Goal: Task Accomplishment & Management: Complete application form

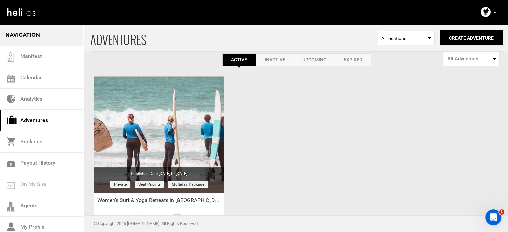
scroll to position [9, 0]
click at [345, 60] on link "Expired" at bounding box center [353, 59] width 36 height 13
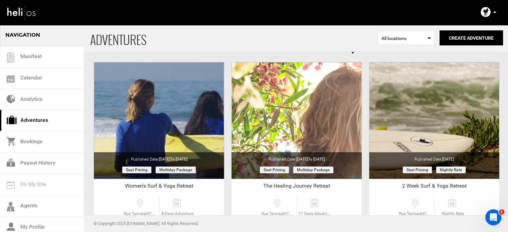
scroll to position [0, 0]
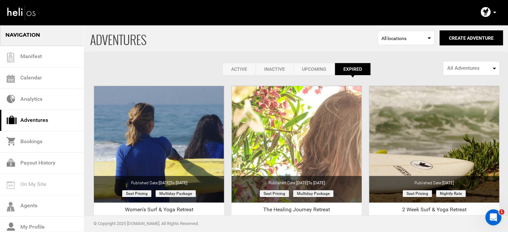
click at [242, 67] on link "Active" at bounding box center [238, 69] width 33 height 13
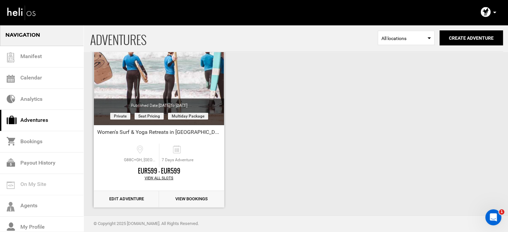
scroll to position [78, 0]
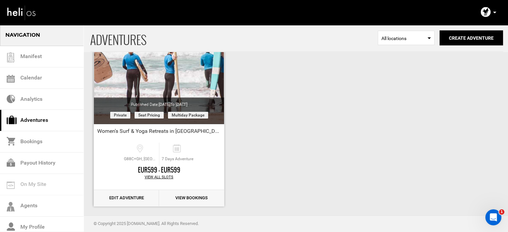
click at [142, 198] on link "Edit Adventure" at bounding box center [126, 198] width 65 height 16
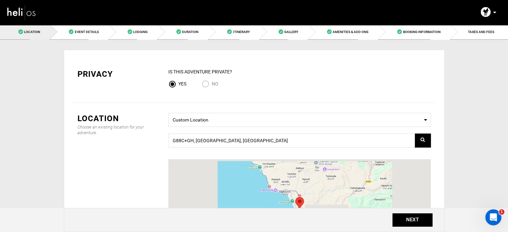
click at [207, 87] on input "No" at bounding box center [207, 84] width 10 height 9
radio input "true"
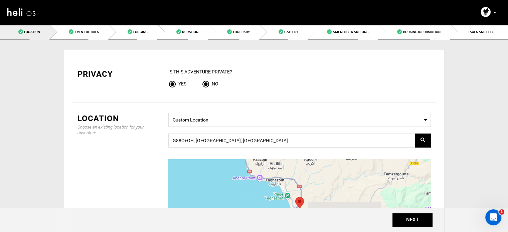
radio input "false"
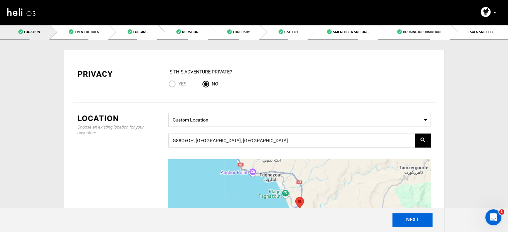
click at [398, 221] on button "NEXT" at bounding box center [412, 219] width 40 height 13
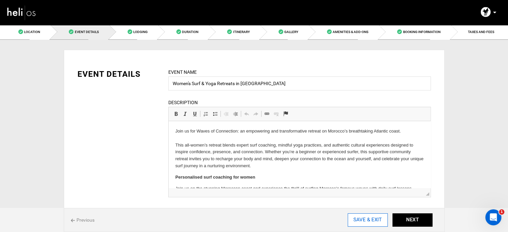
click at [363, 217] on input "SAVE & EXIT" at bounding box center [367, 219] width 40 height 13
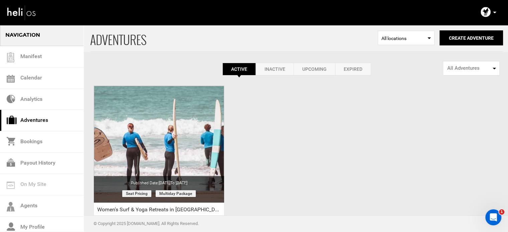
click at [495, 13] on p at bounding box center [494, 13] width 4 height 8
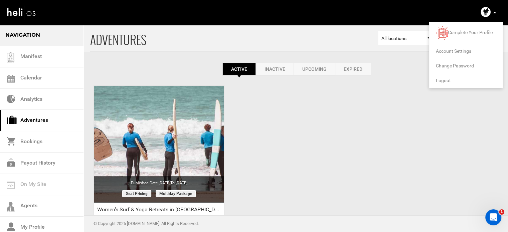
click at [446, 80] on span "Logout" at bounding box center [443, 80] width 15 height 5
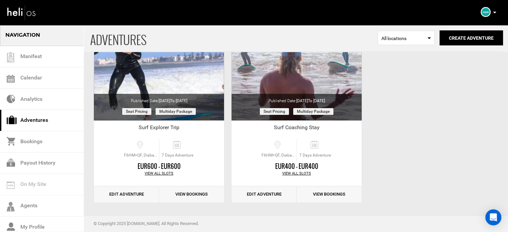
scroll to position [83, 0]
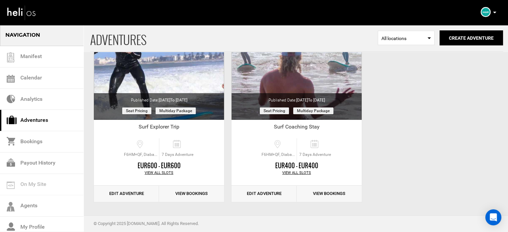
click at [494, 12] on icon at bounding box center [494, 13] width 3 height 2
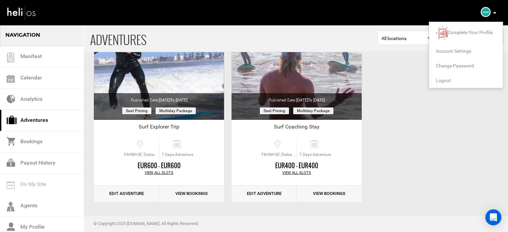
click at [442, 80] on span "Logout" at bounding box center [443, 80] width 15 height 5
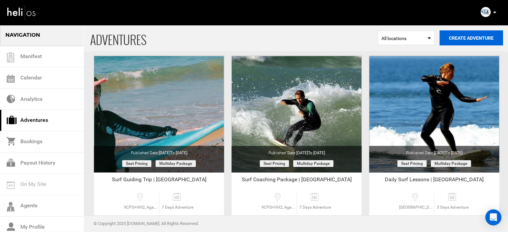
scroll to position [28, 0]
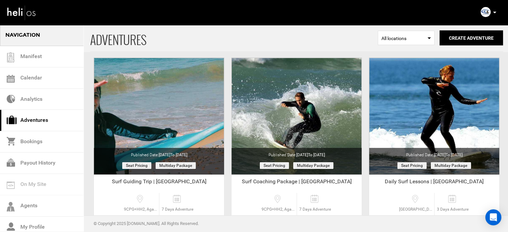
click at [493, 12] on icon at bounding box center [494, 13] width 3 height 2
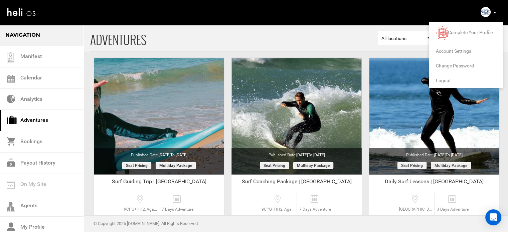
click at [443, 78] on span "Logout" at bounding box center [443, 80] width 15 height 5
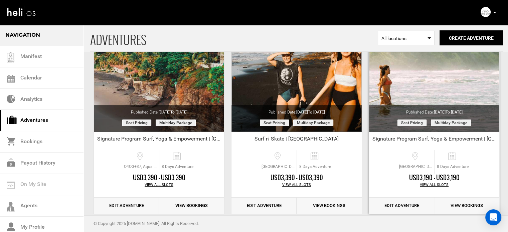
scroll to position [83, 0]
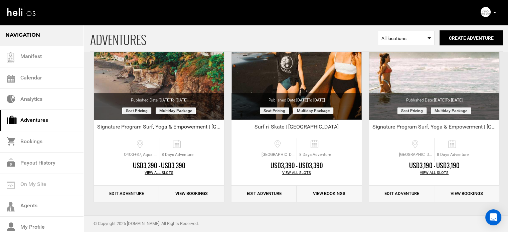
click at [495, 12] on icon at bounding box center [494, 13] width 3 height 2
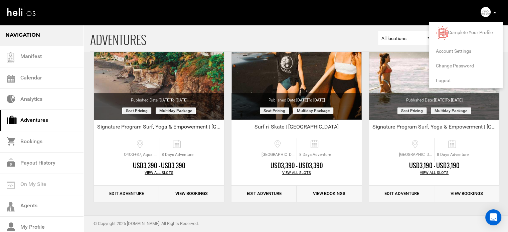
click at [441, 80] on span "Logout" at bounding box center [443, 80] width 15 height 5
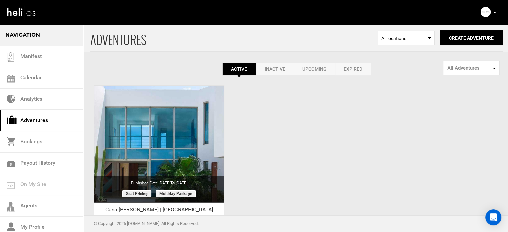
click at [493, 13] on icon at bounding box center [494, 13] width 3 height 2
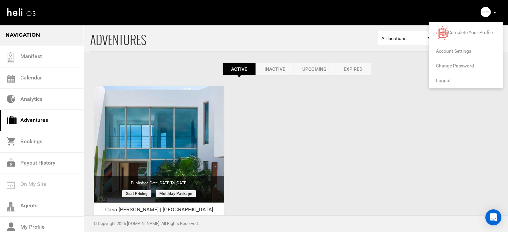
click at [441, 79] on span "Logout" at bounding box center [443, 80] width 15 height 5
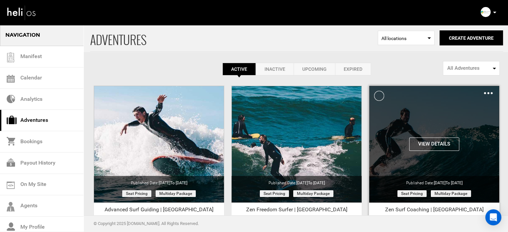
scroll to position [83, 0]
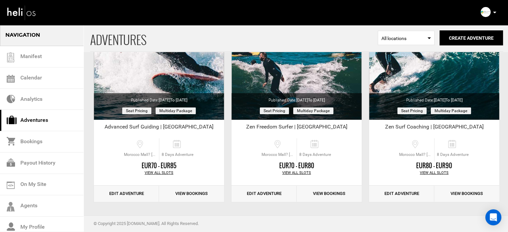
click at [494, 11] on p at bounding box center [494, 13] width 4 height 8
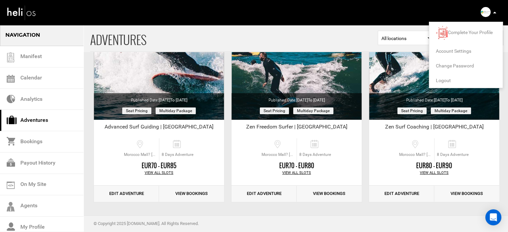
click at [446, 78] on span "Logout" at bounding box center [443, 80] width 15 height 5
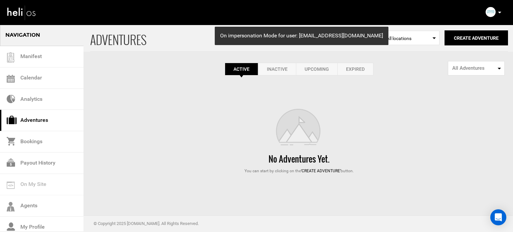
click at [356, 69] on link "Expired" at bounding box center [355, 69] width 36 height 13
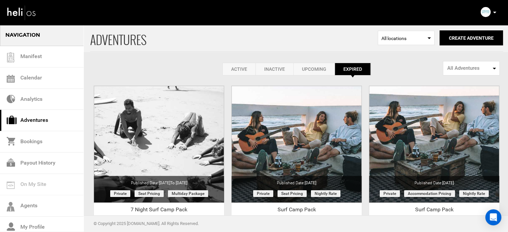
click at [495, 13] on icon at bounding box center [494, 13] width 3 height 2
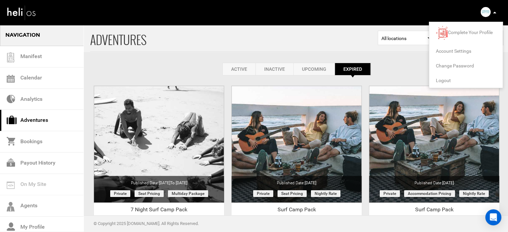
click at [441, 79] on span "Logout" at bounding box center [443, 80] width 15 height 5
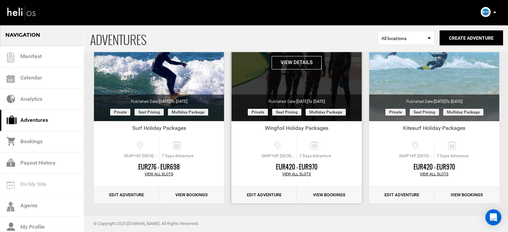
scroll to position [83, 0]
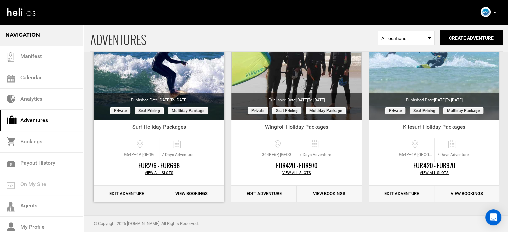
click at [129, 190] on link "Edit Adventure" at bounding box center [126, 194] width 65 height 16
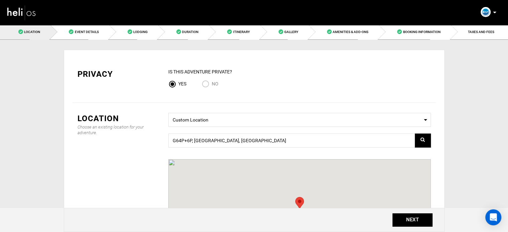
click at [212, 82] on span "No" at bounding box center [215, 83] width 7 height 5
click at [212, 82] on input "No" at bounding box center [207, 84] width 10 height 9
radio input "true"
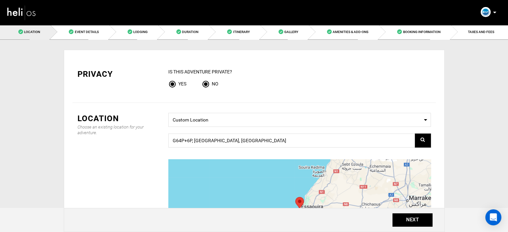
radio input "false"
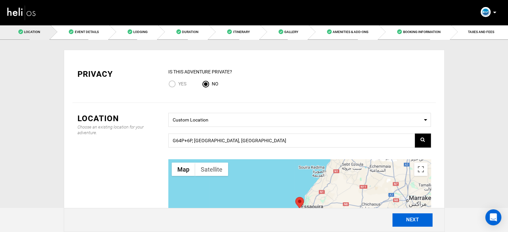
click at [413, 224] on button "NEXT" at bounding box center [412, 219] width 40 height 13
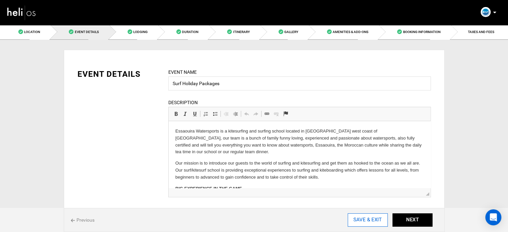
click at [370, 220] on input "SAVE & EXIT" at bounding box center [367, 219] width 40 height 13
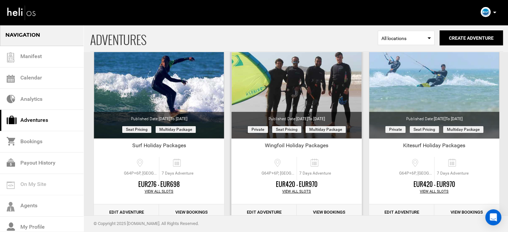
scroll to position [83, 0]
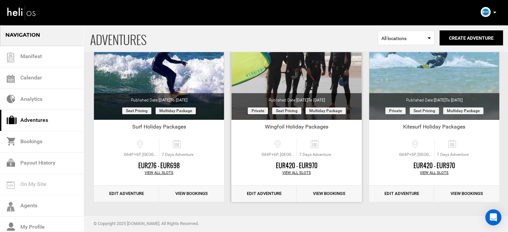
click at [268, 194] on link "Edit Adventure" at bounding box center [263, 194] width 65 height 16
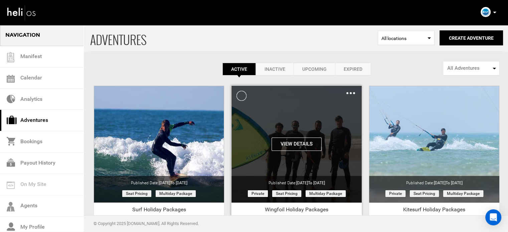
scroll to position [83, 0]
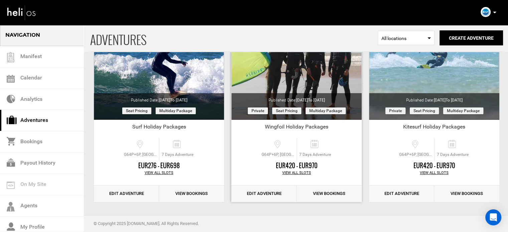
click at [271, 196] on link "Edit Adventure" at bounding box center [263, 194] width 65 height 16
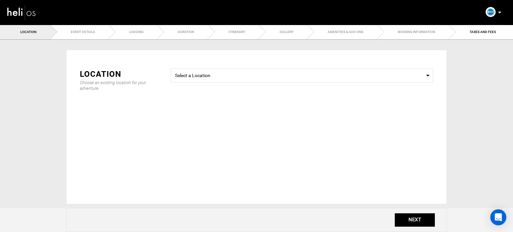
type input "Wingfoil Holiday Packages"
checkbox input "true"
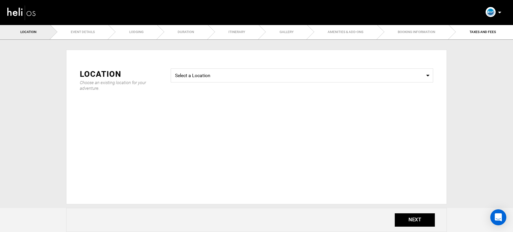
checkbox input "true"
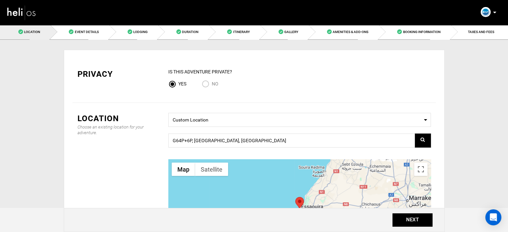
click at [210, 81] on input "No" at bounding box center [207, 84] width 10 height 9
radio input "true"
radio input "false"
click at [399, 217] on button "NEXT" at bounding box center [412, 219] width 40 height 13
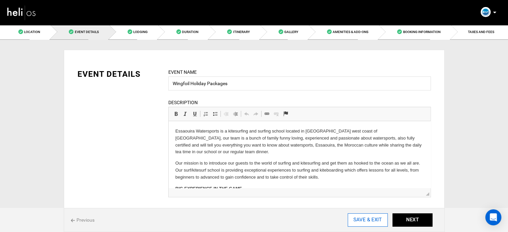
click at [366, 218] on input "SAVE & EXIT" at bounding box center [367, 219] width 40 height 13
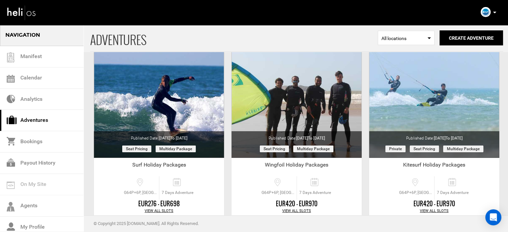
scroll to position [83, 0]
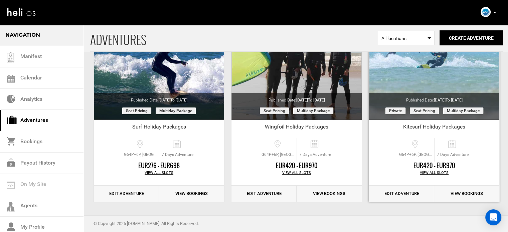
click at [397, 194] on link "Edit Adventure" at bounding box center [401, 194] width 65 height 16
click at [399, 193] on link "Edit Adventure" at bounding box center [401, 194] width 65 height 16
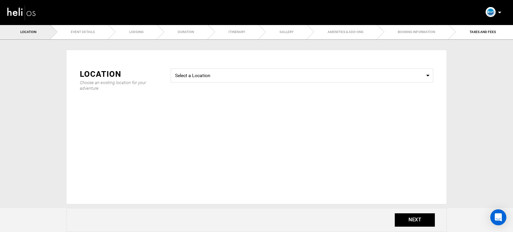
type input "Kitesurf Holiday Packages"
checkbox input "true"
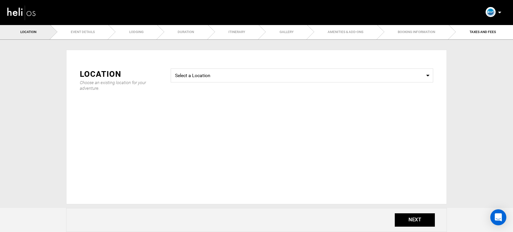
checkbox input "true"
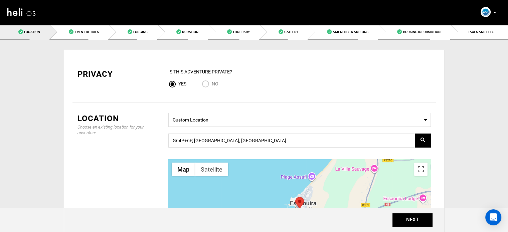
click at [202, 78] on div "IS this Adventure Private? Yes No" at bounding box center [299, 80] width 262 height 24
click at [208, 84] on input "No" at bounding box center [207, 84] width 10 height 9
radio input "true"
radio input "false"
click at [415, 222] on button "NEXT" at bounding box center [412, 219] width 40 height 13
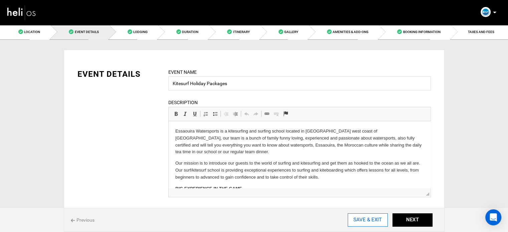
click at [377, 223] on input "SAVE & EXIT" at bounding box center [367, 219] width 40 height 13
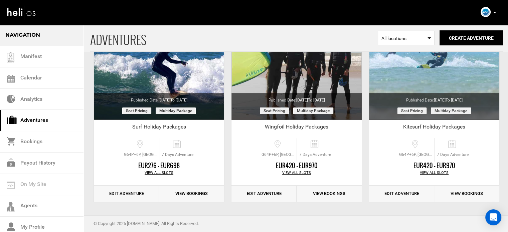
click at [493, 10] on p at bounding box center [494, 13] width 4 height 8
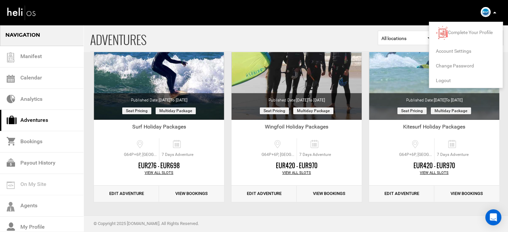
click at [440, 78] on span "Logout" at bounding box center [443, 80] width 15 height 5
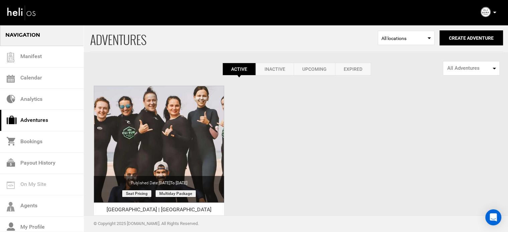
click at [494, 13] on icon at bounding box center [494, 13] width 3 height 2
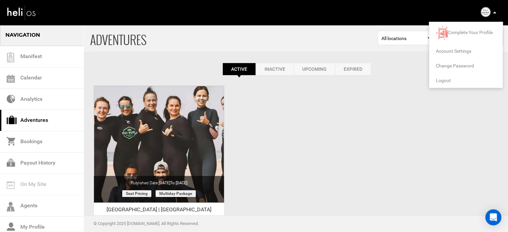
click at [442, 80] on span "Logout" at bounding box center [443, 80] width 15 height 5
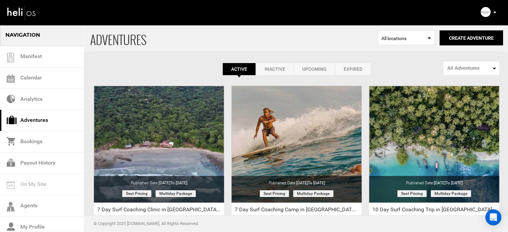
click at [494, 12] on icon at bounding box center [494, 13] width 3 height 2
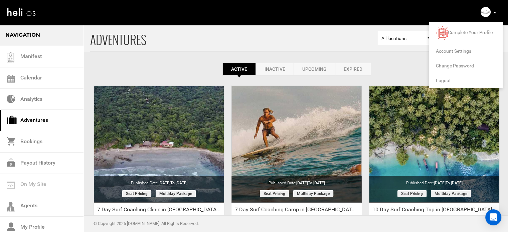
click at [440, 79] on span "Logout" at bounding box center [443, 80] width 15 height 5
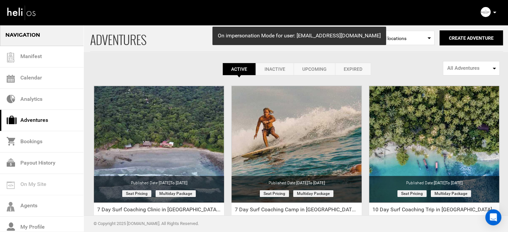
click at [494, 10] on p at bounding box center [494, 13] width 4 height 8
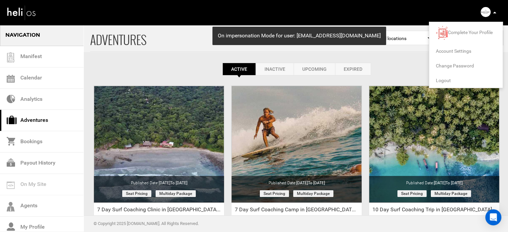
click at [443, 79] on span "Logout" at bounding box center [443, 80] width 15 height 5
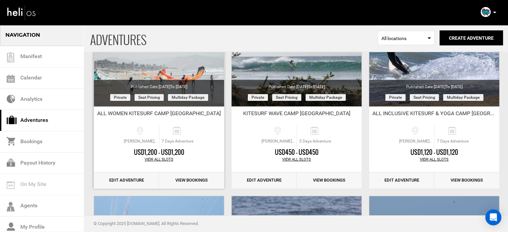
scroll to position [97, 0]
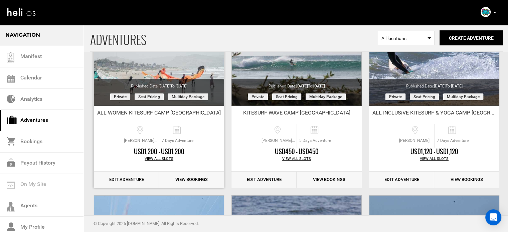
click at [128, 177] on link "Edit Adventure" at bounding box center [126, 180] width 65 height 16
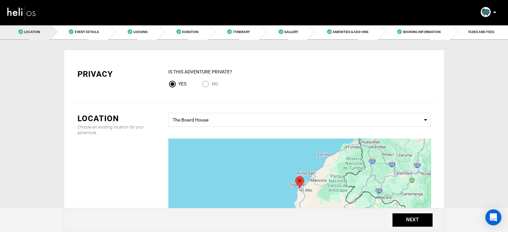
click at [207, 85] on input "No" at bounding box center [207, 84] width 10 height 9
radio input "true"
radio input "false"
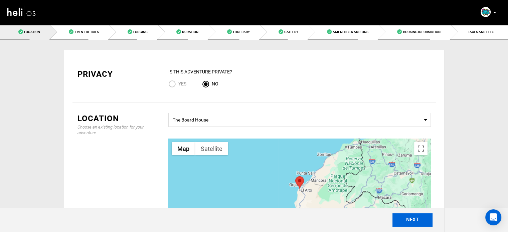
click at [405, 221] on button "NEXT" at bounding box center [412, 219] width 40 height 13
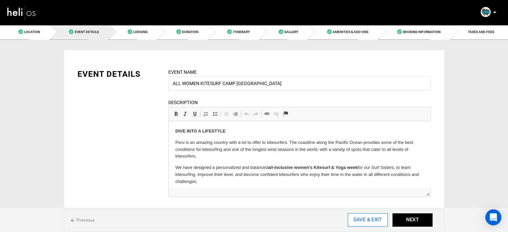
click at [374, 220] on input "SAVE & EXIT" at bounding box center [367, 219] width 40 height 13
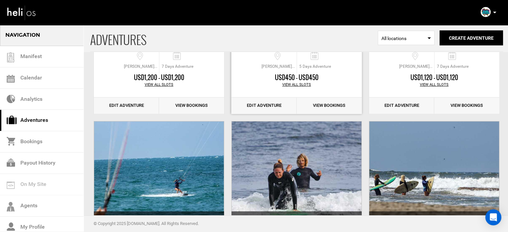
scroll to position [172, 0]
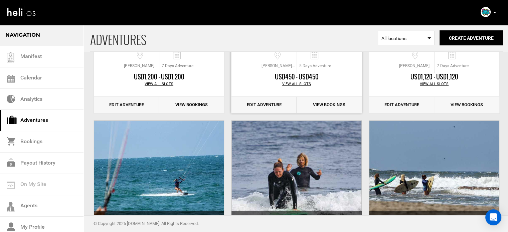
click at [271, 107] on link "Edit Adventure" at bounding box center [263, 105] width 65 height 16
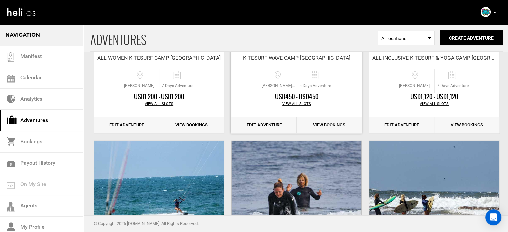
scroll to position [151, 0]
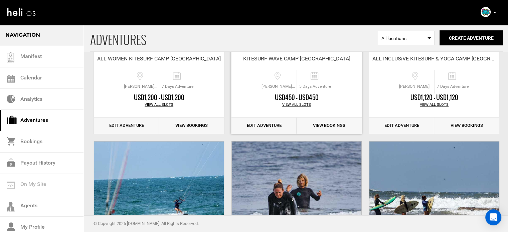
click at [267, 123] on link "Edit Adventure" at bounding box center [263, 125] width 65 height 16
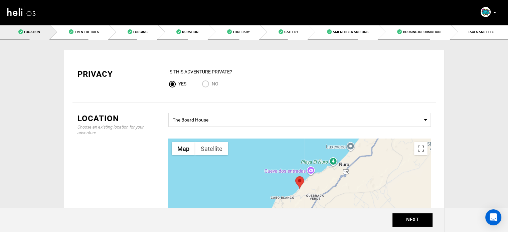
click at [203, 85] on input "No" at bounding box center [207, 84] width 10 height 9
radio input "true"
radio input "false"
click at [405, 216] on button "NEXT" at bounding box center [412, 219] width 40 height 13
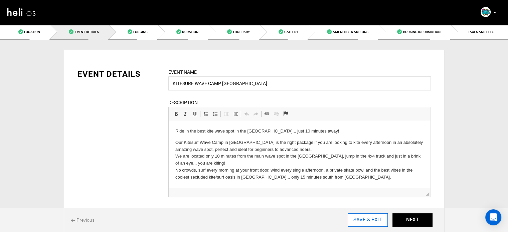
click at [369, 220] on input "SAVE & EXIT" at bounding box center [367, 219] width 40 height 13
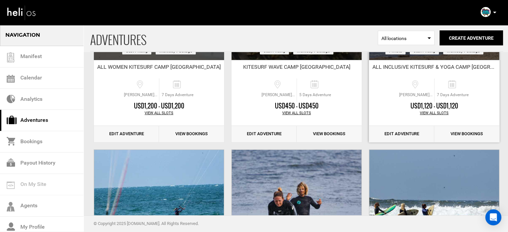
click at [410, 137] on link "Edit Adventure" at bounding box center [401, 134] width 65 height 16
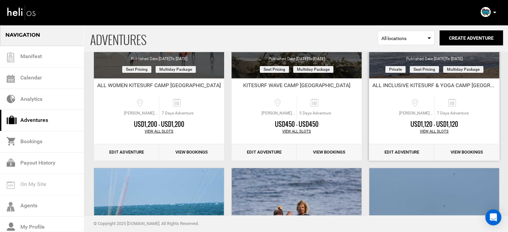
click at [406, 153] on link "Edit Adventure" at bounding box center [401, 152] width 65 height 16
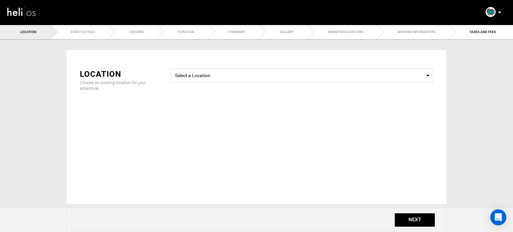
type input "ALL INCLUSiVE KITESURF & YOGA CAMP PERU"
checkbox input "true"
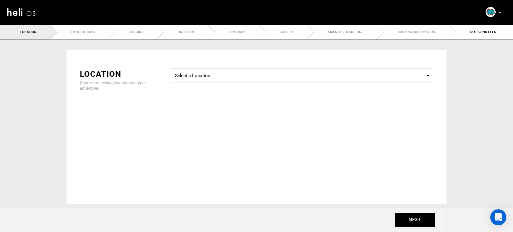
checkbox input "true"
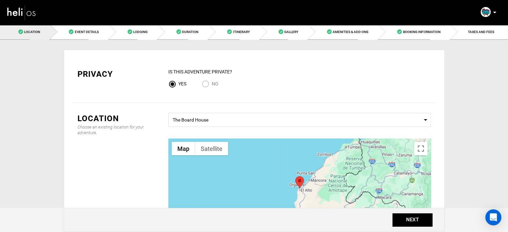
click at [214, 80] on label "No" at bounding box center [210, 84] width 17 height 8
click at [212, 80] on input "No" at bounding box center [207, 84] width 10 height 9
radio input "true"
radio input "false"
click at [412, 221] on button "NEXT" at bounding box center [412, 219] width 40 height 13
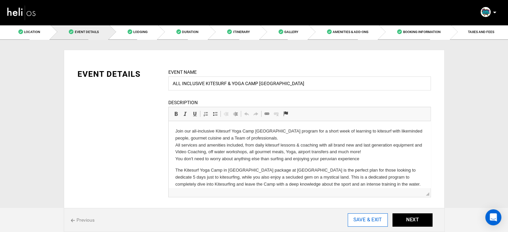
click at [377, 221] on input "SAVE & EXIT" at bounding box center [367, 219] width 40 height 13
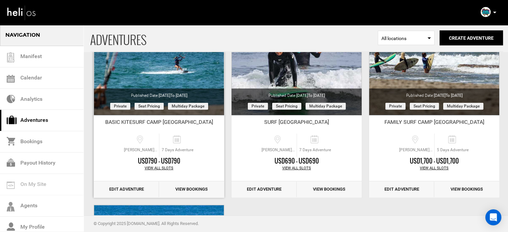
click at [134, 188] on link "Edit Adventure" at bounding box center [126, 189] width 65 height 16
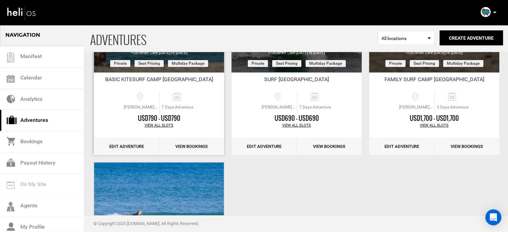
click at [116, 144] on link "Edit Adventure" at bounding box center [126, 146] width 65 height 16
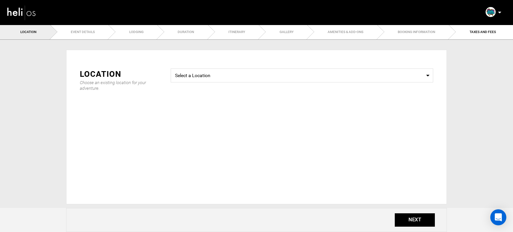
type input "BASIC KITESURF CAMP PERU"
checkbox input "true"
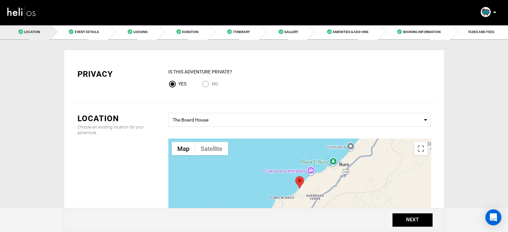
click at [214, 85] on span "No" at bounding box center [215, 83] width 7 height 5
click at [212, 85] on input "No" at bounding box center [207, 84] width 10 height 9
radio input "true"
radio input "false"
click at [411, 216] on button "NEXT" at bounding box center [412, 219] width 40 height 13
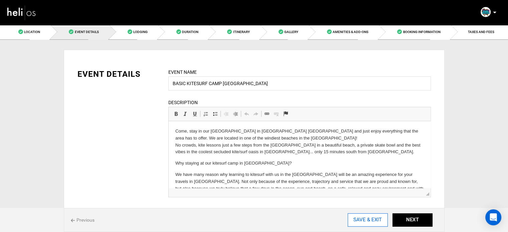
click at [362, 220] on input "SAVE & EXIT" at bounding box center [367, 219] width 40 height 13
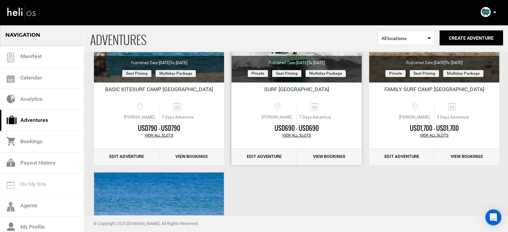
click at [268, 153] on link "Edit Adventure" at bounding box center [263, 157] width 65 height 16
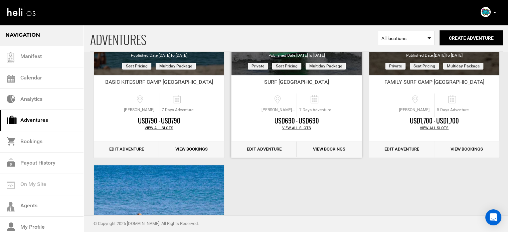
click at [277, 147] on link "Edit Adventure" at bounding box center [263, 149] width 65 height 16
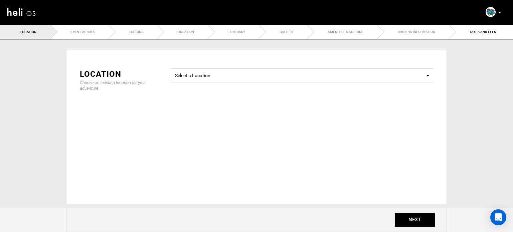
type input "SURF CAMP PERU"
checkbox input "true"
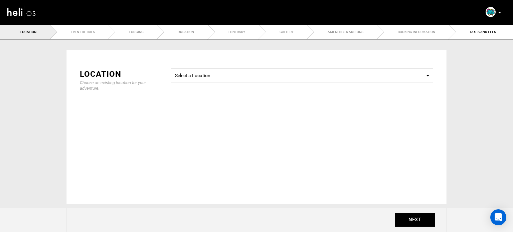
checkbox input "true"
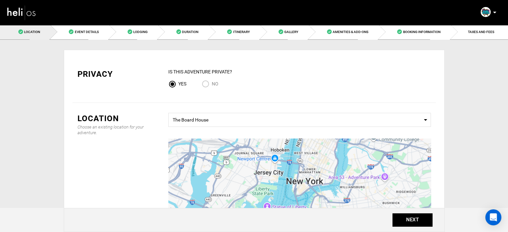
click at [207, 81] on input "No" at bounding box center [207, 84] width 10 height 9
radio input "true"
radio input "false"
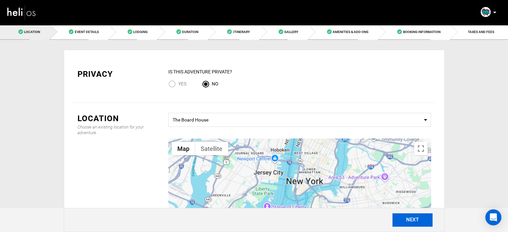
click at [425, 218] on button "NEXT" at bounding box center [412, 219] width 40 height 13
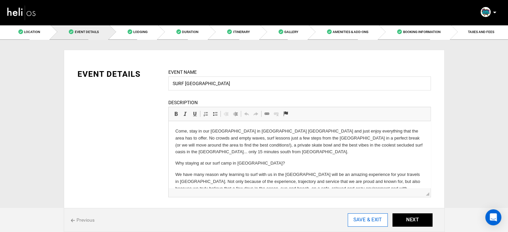
click at [363, 219] on input "SAVE & EXIT" at bounding box center [367, 219] width 40 height 13
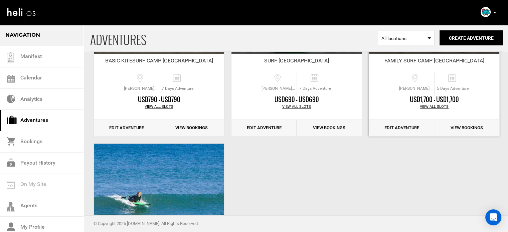
click at [405, 130] on link "Edit Adventure" at bounding box center [401, 128] width 65 height 16
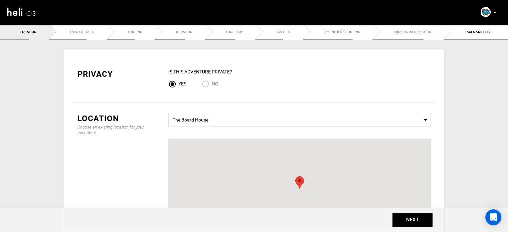
click at [154, 32] on div "Location Event Details Lodging Duration Itinerary Gallery Amenities & Add-Ons B…" at bounding box center [254, 174] width 508 height 300
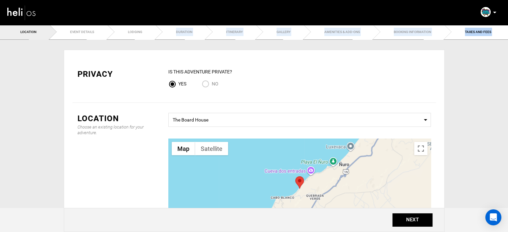
click at [161, 53] on div "Privacy IS this Adventure Private? Yes No Location Choose an existing location …" at bounding box center [254, 187] width 380 height 274
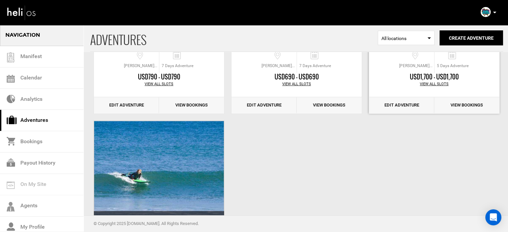
click at [405, 104] on link "Edit Adventure" at bounding box center [401, 105] width 65 height 16
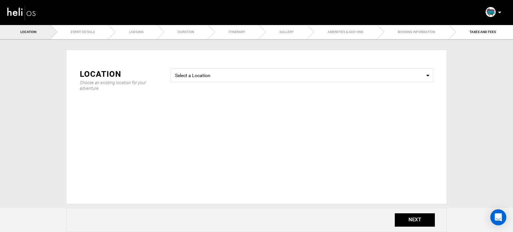
type input "FAMILY SURF CAMP PERU"
checkbox input "true"
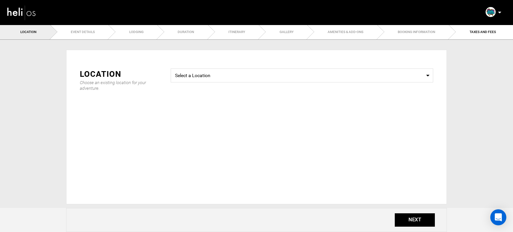
checkbox input "true"
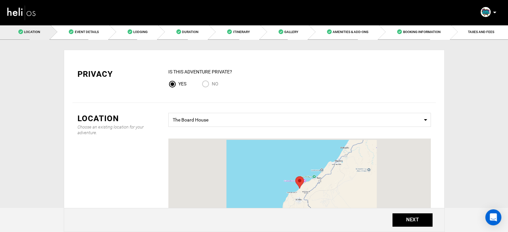
click at [208, 82] on input "No" at bounding box center [207, 84] width 10 height 9
radio input "true"
radio input "false"
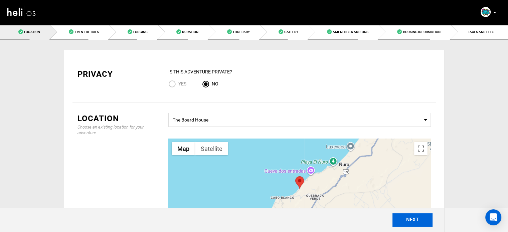
click at [412, 218] on button "NEXT" at bounding box center [412, 219] width 40 height 13
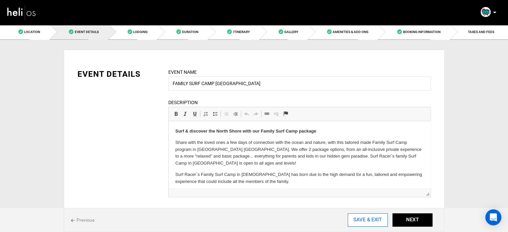
click at [377, 217] on input "SAVE & EXIT" at bounding box center [367, 219] width 40 height 13
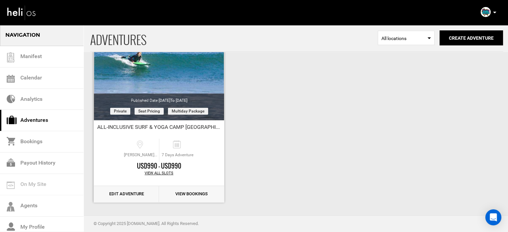
click at [139, 194] on link "Edit Adventure" at bounding box center [126, 194] width 65 height 16
click at [118, 189] on link "Edit Adventure" at bounding box center [126, 194] width 65 height 16
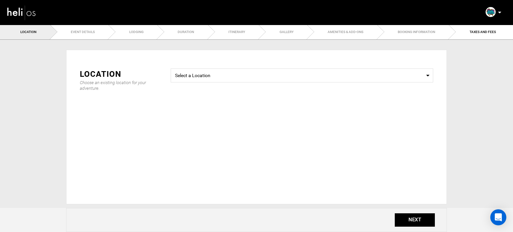
type input "ALL-INCLUSIVE SURF & YOGA CAMP PERU"
checkbox input "true"
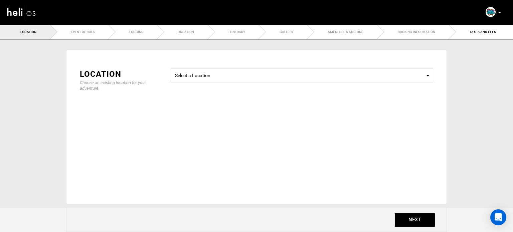
checkbox input "true"
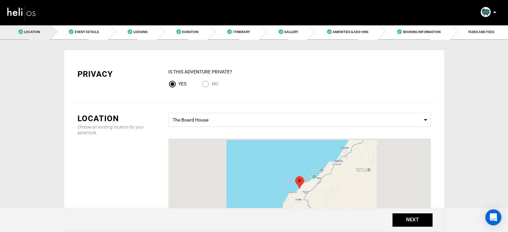
click at [203, 84] on input "No" at bounding box center [207, 84] width 10 height 9
radio input "true"
radio input "false"
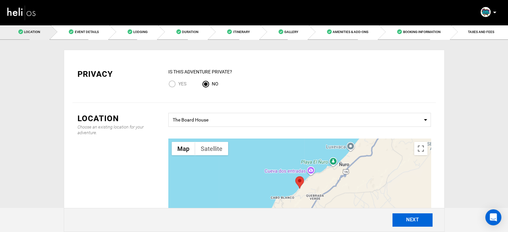
click at [407, 223] on button "NEXT" at bounding box center [412, 219] width 40 height 13
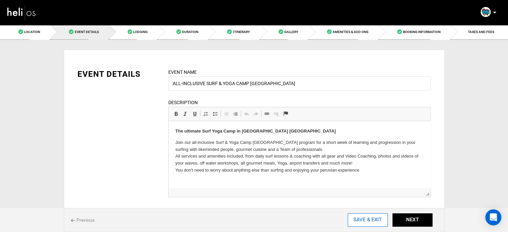
click at [365, 219] on input "SAVE & EXIT" at bounding box center [367, 219] width 40 height 13
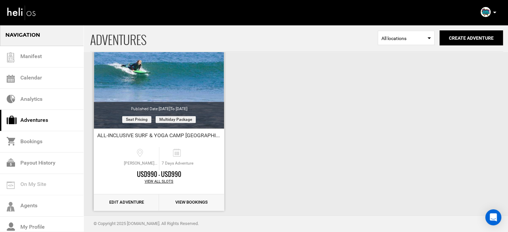
click at [146, 201] on link "Edit Adventure" at bounding box center [126, 202] width 65 height 16
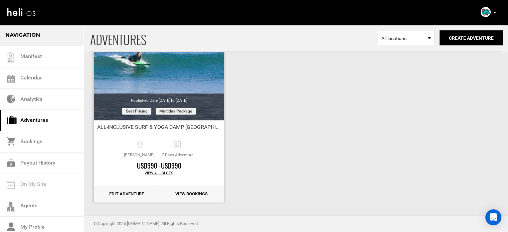
click at [146, 202] on div "Clone" at bounding box center [158, 103] width 131 height 200
click at [139, 192] on link "Edit Adventure" at bounding box center [126, 194] width 65 height 16
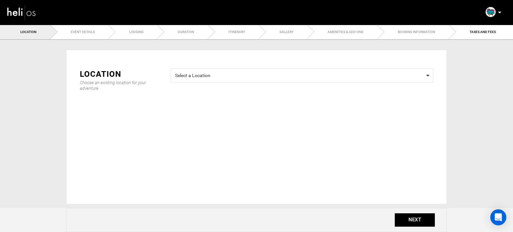
type input "ALL-INCLUSIVE SURF & YOGA CAMP PERU"
checkbox input "true"
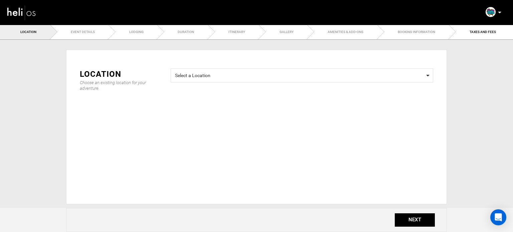
checkbox input "true"
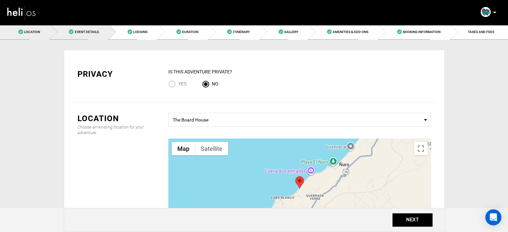
click at [100, 29] on link "Event Details" at bounding box center [79, 31] width 58 height 15
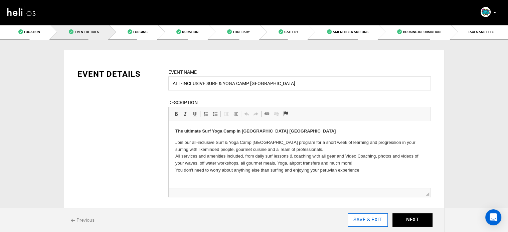
click at [371, 218] on input "SAVE & EXIT" at bounding box center [367, 219] width 40 height 13
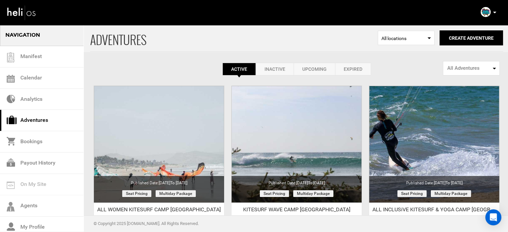
click at [494, 13] on icon at bounding box center [494, 13] width 3 height 2
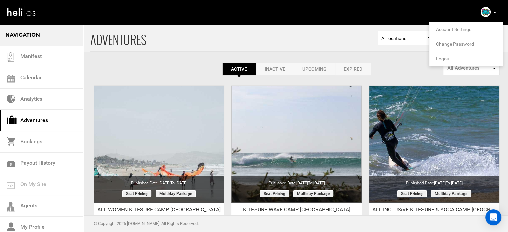
click at [443, 61] on span "Logout" at bounding box center [443, 58] width 15 height 5
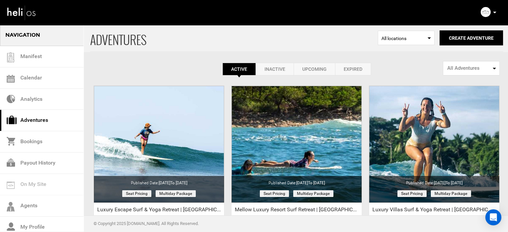
click at [494, 12] on icon at bounding box center [494, 13] width 3 height 2
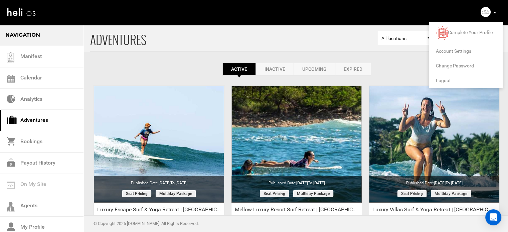
click at [442, 78] on span "Logout" at bounding box center [443, 80] width 15 height 5
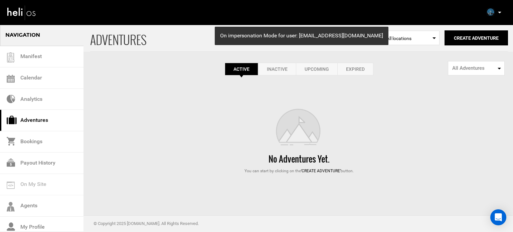
click at [364, 72] on link "Expired" at bounding box center [355, 69] width 36 height 13
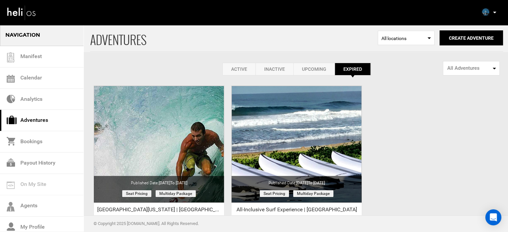
click at [244, 71] on link "Active" at bounding box center [238, 69] width 33 height 13
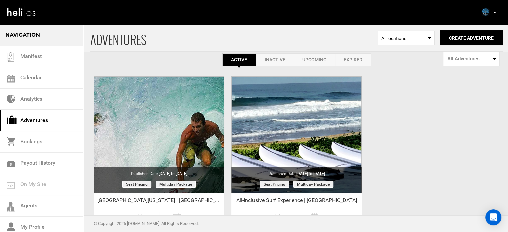
scroll to position [7, 0]
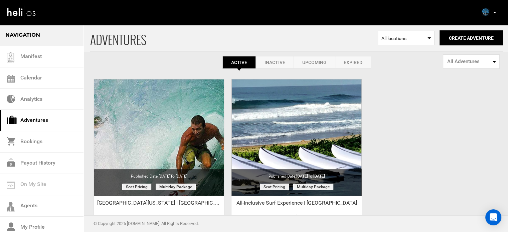
click at [494, 13] on icon at bounding box center [494, 13] width 3 height 2
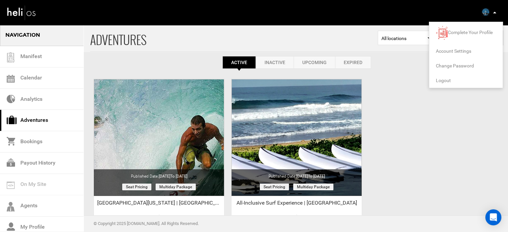
click at [441, 79] on span "Logout" at bounding box center [443, 80] width 15 height 5
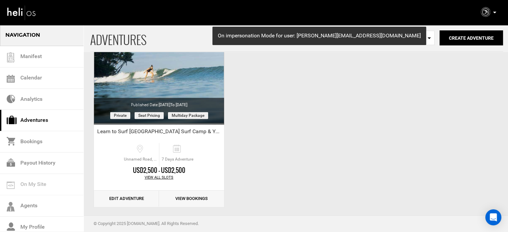
scroll to position [289, 0]
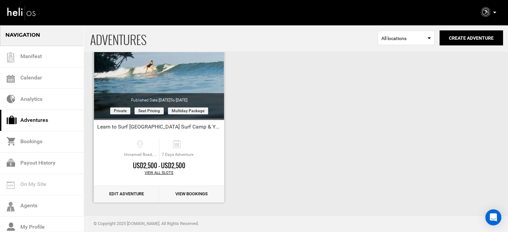
click at [132, 192] on link "Edit Adventure" at bounding box center [126, 194] width 65 height 16
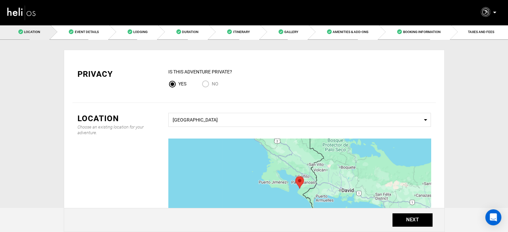
click at [215, 81] on span "No" at bounding box center [215, 83] width 7 height 5
click at [212, 81] on input "No" at bounding box center [207, 84] width 10 height 9
radio input "true"
radio input "false"
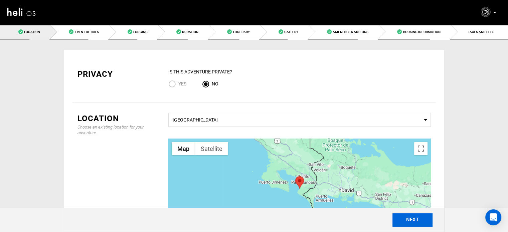
click at [413, 222] on button "NEXT" at bounding box center [412, 219] width 40 height 13
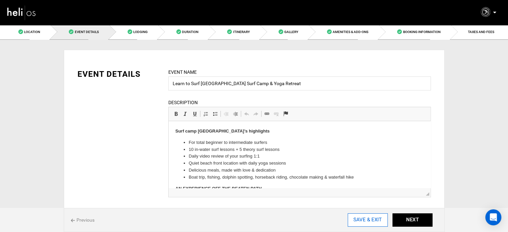
click at [356, 220] on input "SAVE & EXIT" at bounding box center [367, 219] width 40 height 13
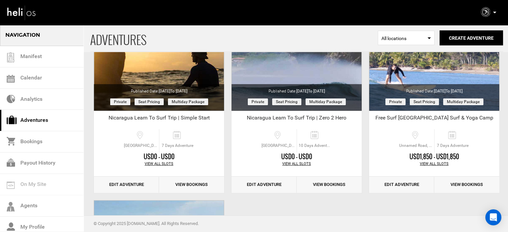
scroll to position [86, 0]
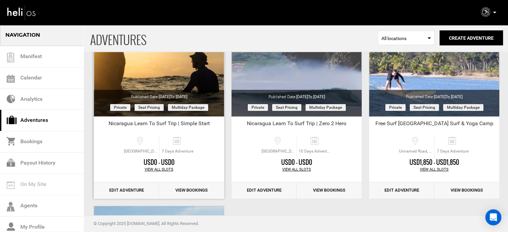
click at [122, 189] on link "Edit Adventure" at bounding box center [126, 190] width 65 height 16
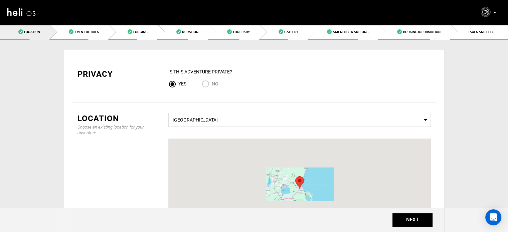
click at [216, 85] on span "No" at bounding box center [215, 83] width 7 height 5
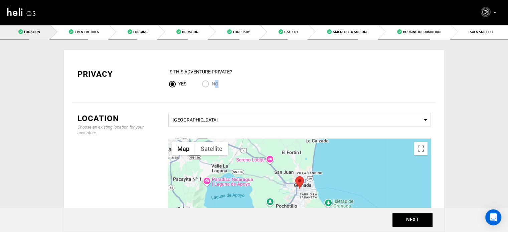
click at [206, 85] on input "No" at bounding box center [207, 84] width 10 height 9
radio input "true"
radio input "false"
click at [242, 73] on div "IS this Adventure Private?" at bounding box center [299, 71] width 262 height 7
click at [415, 221] on button "NEXT" at bounding box center [412, 219] width 40 height 13
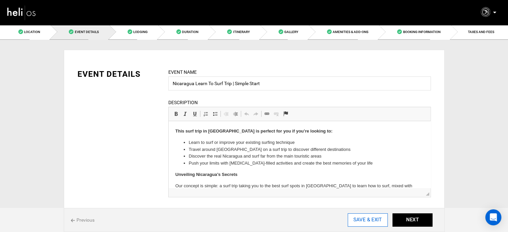
click at [379, 224] on input "SAVE & EXIT" at bounding box center [367, 219] width 40 height 13
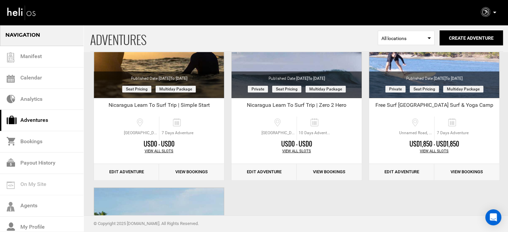
scroll to position [119, 0]
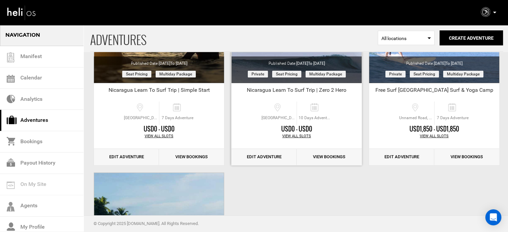
click at [255, 157] on link "Edit Adventure" at bounding box center [263, 157] width 65 height 16
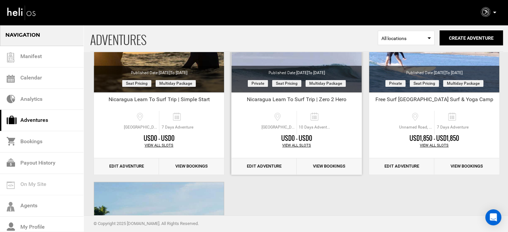
click at [269, 169] on link "Edit Adventure" at bounding box center [263, 166] width 65 height 16
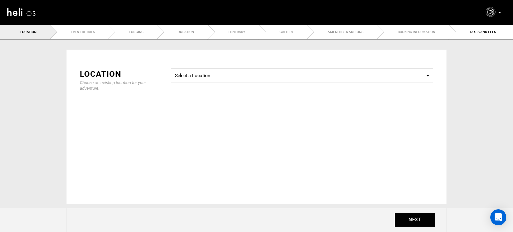
type input "Nicaragua Learn To Surf Trip | Zero 2 Hero"
checkbox input "true"
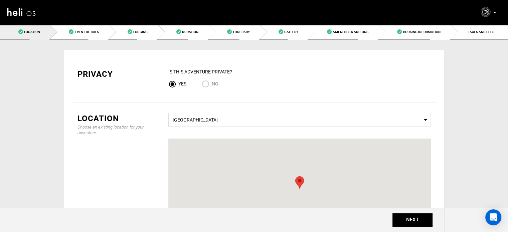
click at [210, 82] on input "No" at bounding box center [207, 84] width 10 height 9
radio input "true"
radio input "false"
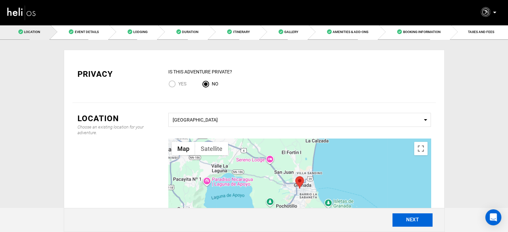
click at [419, 220] on button "NEXT" at bounding box center [412, 219] width 40 height 13
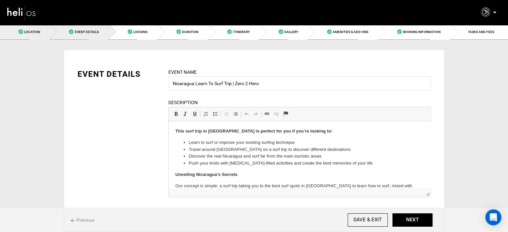
click at [27, 32] on span "Location" at bounding box center [32, 32] width 16 height 4
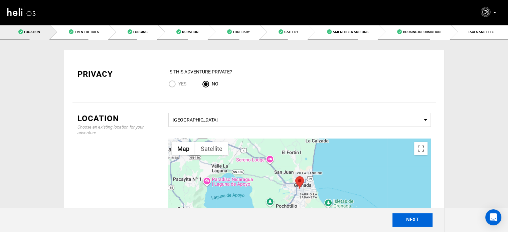
click at [413, 221] on button "NEXT" at bounding box center [412, 219] width 40 height 13
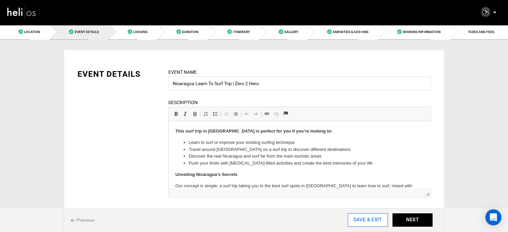
click at [378, 222] on input "SAVE & EXIT" at bounding box center [367, 219] width 40 height 13
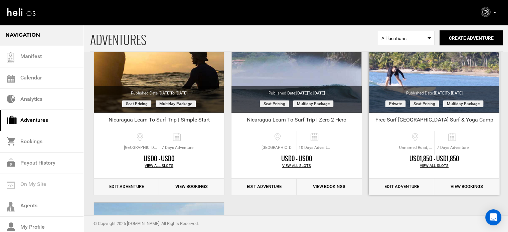
click at [398, 188] on link "Edit Adventure" at bounding box center [401, 187] width 65 height 16
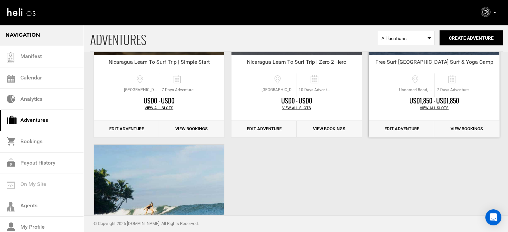
click at [402, 129] on link "Edit Adventure" at bounding box center [401, 129] width 65 height 16
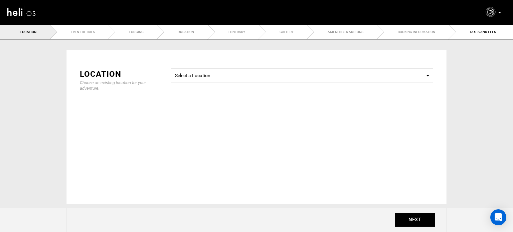
type input "Free Surf Costa Rica Surf & Yoga Camp"
checkbox input "true"
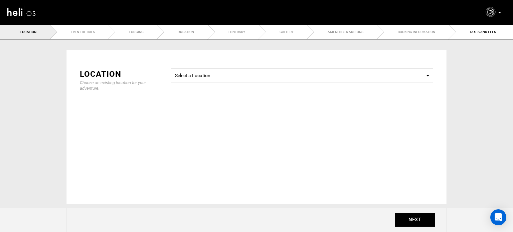
checkbox input "true"
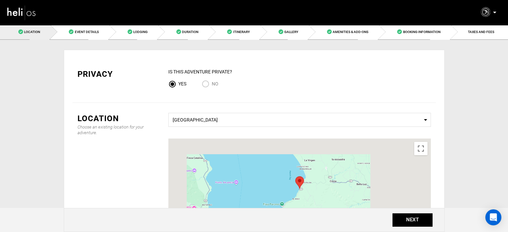
click at [209, 84] on input "No" at bounding box center [207, 84] width 10 height 9
radio input "true"
radio input "false"
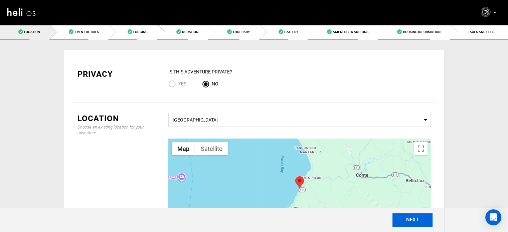
click at [417, 220] on button "NEXT" at bounding box center [412, 219] width 40 height 13
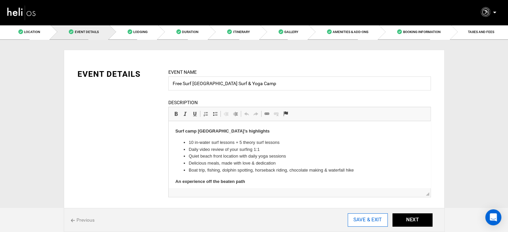
click at [379, 221] on input "SAVE & EXIT" at bounding box center [367, 219] width 40 height 13
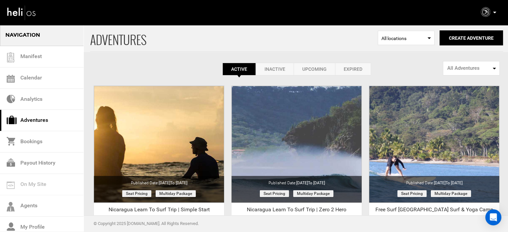
click at [494, 12] on icon at bounding box center [494, 13] width 3 height 2
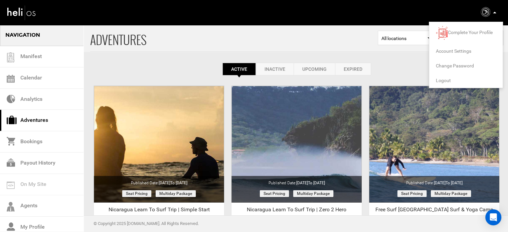
click at [445, 81] on span "Logout" at bounding box center [443, 80] width 15 height 5
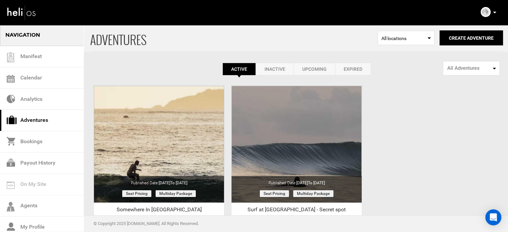
click at [495, 12] on icon at bounding box center [494, 13] width 3 height 2
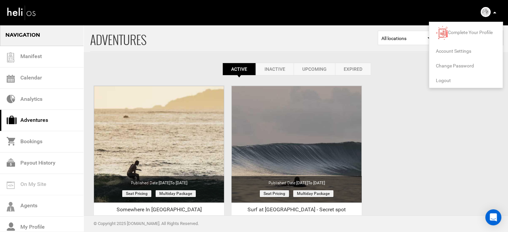
click at [440, 80] on span "Logout" at bounding box center [443, 80] width 15 height 5
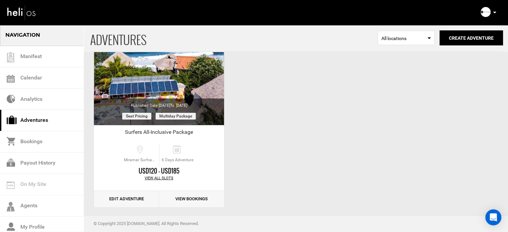
scroll to position [83, 0]
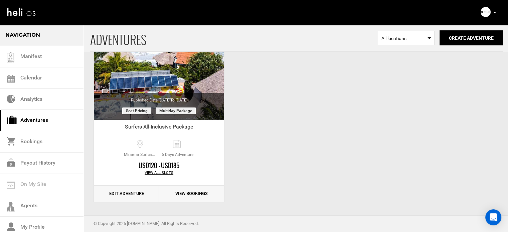
click at [492, 13] on p at bounding box center [494, 13] width 4 height 8
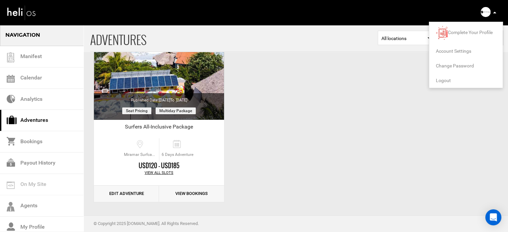
click at [446, 82] on span "Logout" at bounding box center [443, 80] width 15 height 5
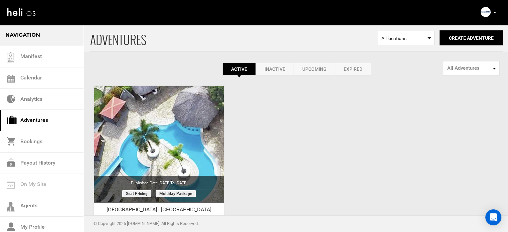
click at [493, 14] on p at bounding box center [494, 13] width 4 height 8
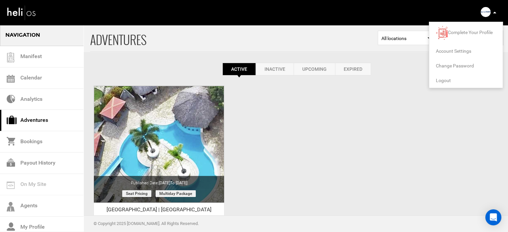
click at [442, 81] on span "Logout" at bounding box center [443, 80] width 15 height 5
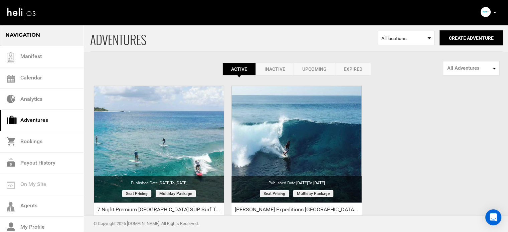
click at [495, 13] on icon at bounding box center [494, 13] width 3 height 2
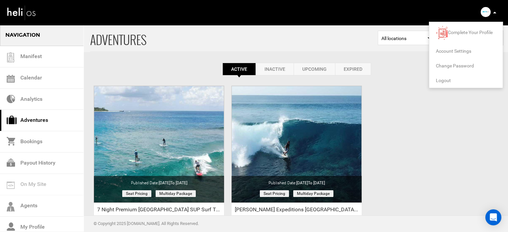
click at [450, 80] on li "Logout" at bounding box center [465, 80] width 73 height 15
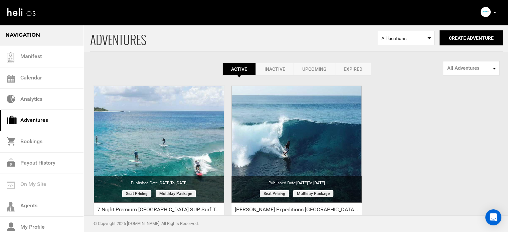
click at [493, 11] on p at bounding box center [494, 13] width 4 height 8
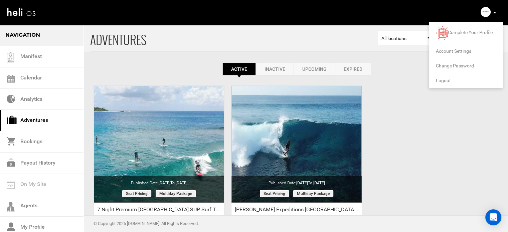
click at [449, 78] on span "Logout" at bounding box center [443, 80] width 15 height 5
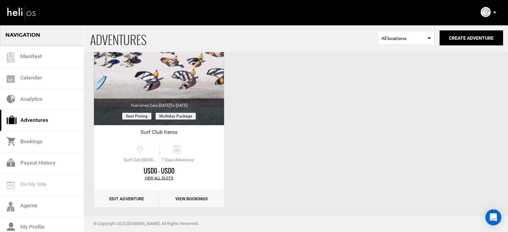
scroll to position [83, 0]
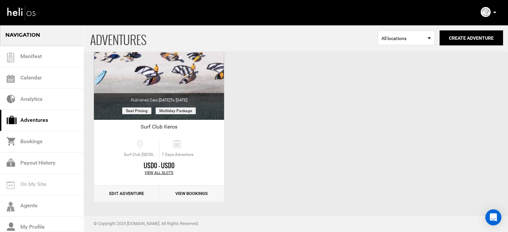
click at [495, 12] on icon at bounding box center [494, 13] width 3 height 2
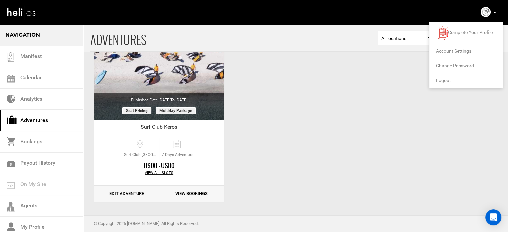
click at [442, 80] on span "Logout" at bounding box center [443, 80] width 15 height 5
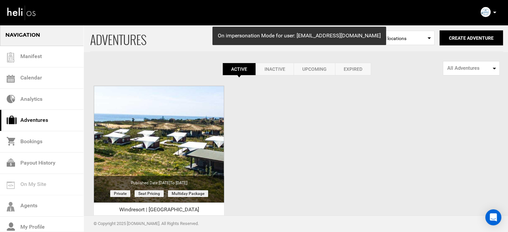
scroll to position [83, 0]
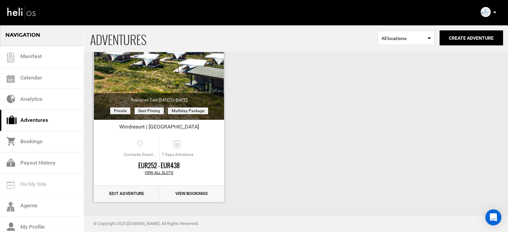
click at [134, 191] on link "Edit Adventure" at bounding box center [126, 194] width 65 height 16
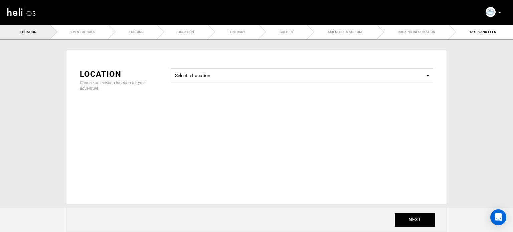
type input "Windresort | [GEOGRAPHIC_DATA]"
checkbox input "true"
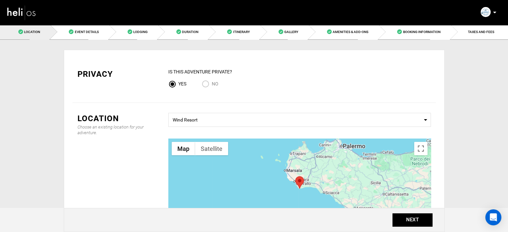
click at [204, 82] on input "No" at bounding box center [207, 84] width 10 height 9
radio input "true"
radio input "false"
click at [410, 220] on button "NEXT" at bounding box center [412, 219] width 40 height 13
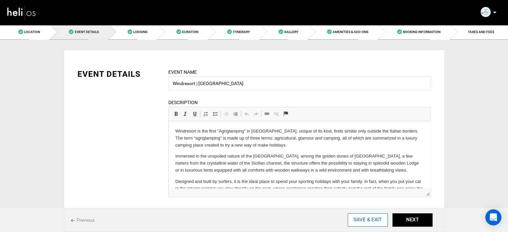
click at [378, 221] on input "SAVE & EXIT" at bounding box center [367, 219] width 40 height 13
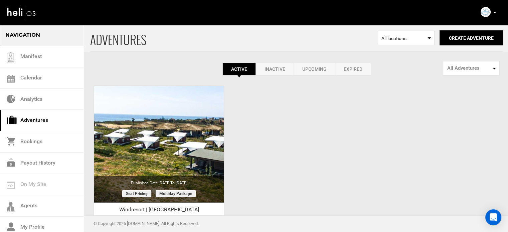
click at [494, 9] on p at bounding box center [494, 13] width 4 height 8
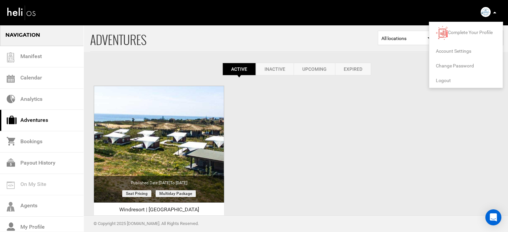
click at [439, 82] on span "Logout" at bounding box center [443, 80] width 15 height 5
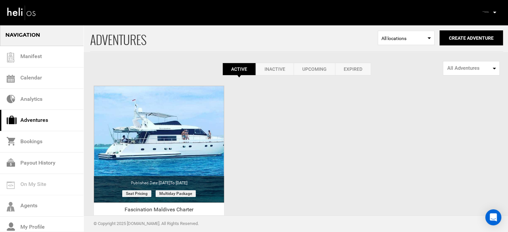
click at [489, 12] on img at bounding box center [485, 12] width 10 height 10
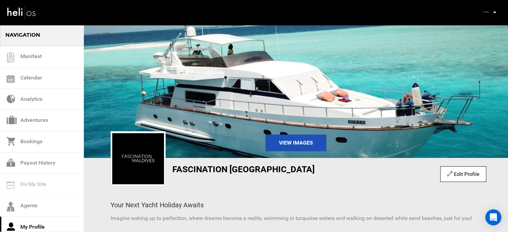
click at [494, 13] on icon at bounding box center [494, 13] width 3 height 2
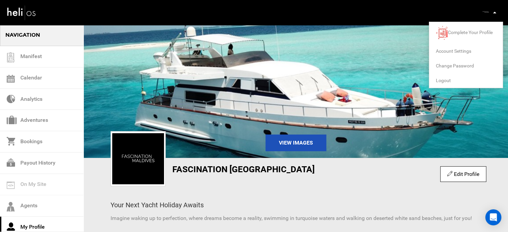
click at [440, 78] on span "Logout" at bounding box center [443, 80] width 15 height 5
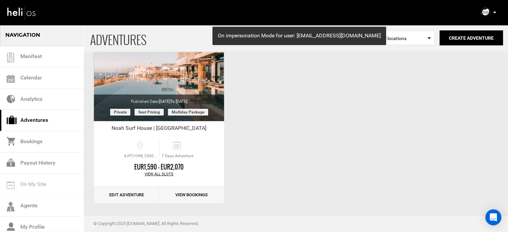
scroll to position [83, 0]
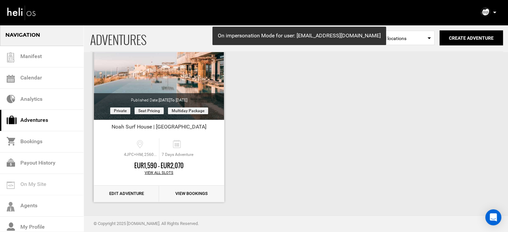
click at [115, 192] on link "Edit Adventure" at bounding box center [126, 194] width 65 height 16
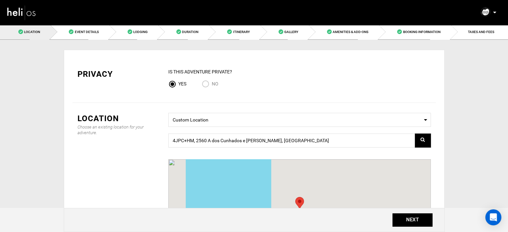
click at [210, 84] on input "No" at bounding box center [207, 84] width 10 height 9
radio input "true"
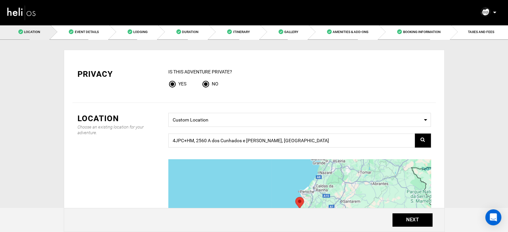
radio input "false"
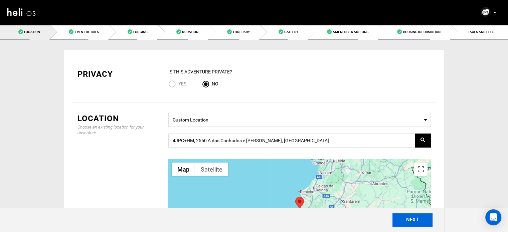
click at [404, 217] on button "NEXT" at bounding box center [412, 219] width 40 height 13
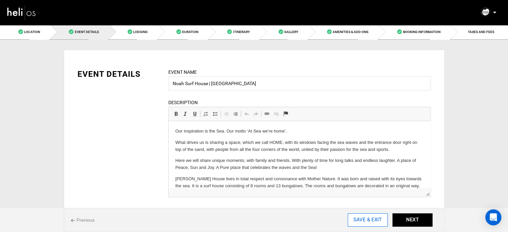
click at [374, 222] on input "SAVE & EXIT" at bounding box center [367, 219] width 40 height 13
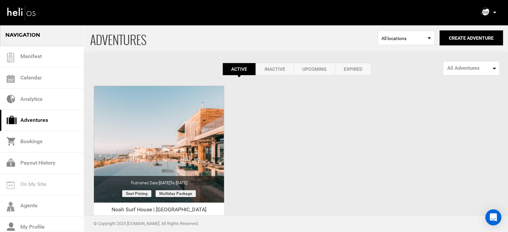
click at [494, 12] on icon at bounding box center [494, 13] width 3 height 2
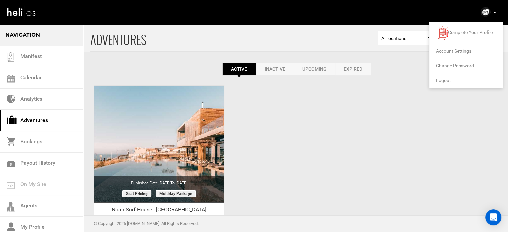
click at [445, 82] on span "Logout" at bounding box center [443, 80] width 15 height 5
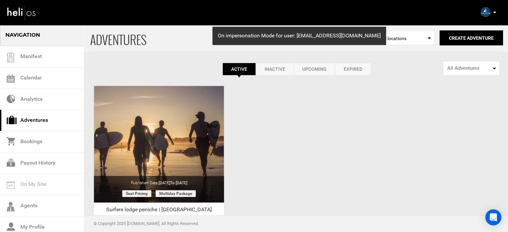
click at [494, 11] on p at bounding box center [494, 13] width 4 height 8
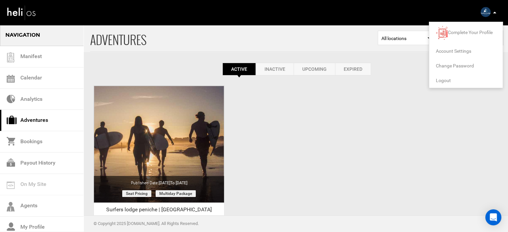
click at [442, 78] on span "Logout" at bounding box center [443, 80] width 15 height 5
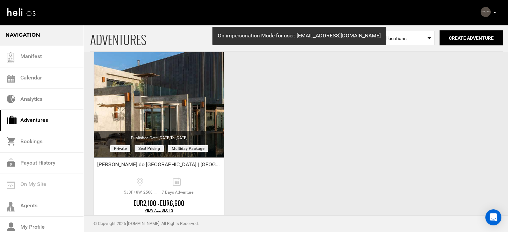
drag, startPoint x: 263, startPoint y: 129, endPoint x: 248, endPoint y: 142, distance: 20.3
click at [248, 142] on div "ADVENTURES Select Location All locations Create Adventure Public Adventure This…" at bounding box center [254, 112] width 508 height 267
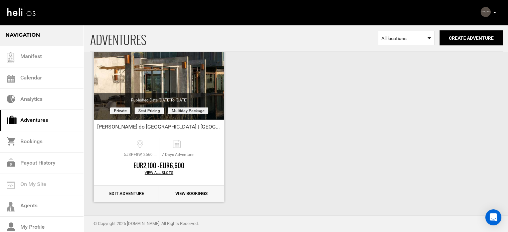
click at [115, 194] on link "Edit Adventure" at bounding box center [126, 194] width 65 height 16
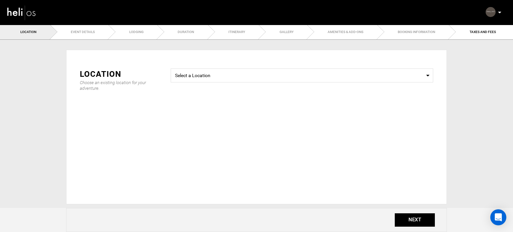
type input "Areias do Seixo Hotel | Portugal"
checkbox input "true"
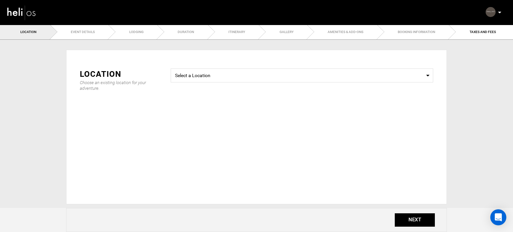
checkbox input "true"
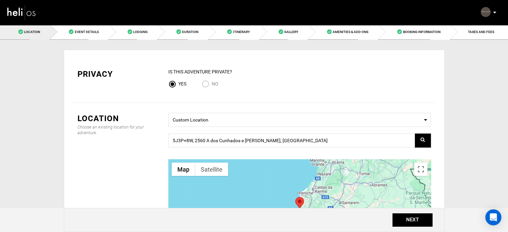
click at [214, 85] on span "No" at bounding box center [215, 83] width 7 height 5
click at [212, 85] on input "No" at bounding box center [207, 84] width 10 height 9
radio input "true"
radio input "false"
click at [406, 219] on button "NEXT" at bounding box center [412, 219] width 40 height 13
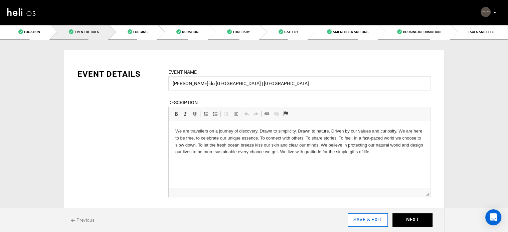
click at [364, 216] on input "SAVE & EXIT" at bounding box center [367, 219] width 40 height 13
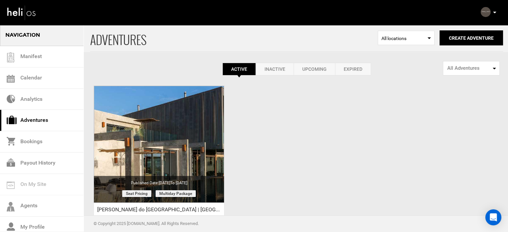
click at [491, 12] on div "Complete Your Profile Account Settings Change Password Logout" at bounding box center [489, 12] width 24 height 13
click at [492, 12] on p at bounding box center [494, 13] width 4 height 8
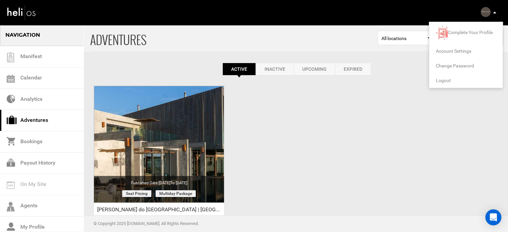
click at [446, 82] on span "Logout" at bounding box center [443, 80] width 15 height 5
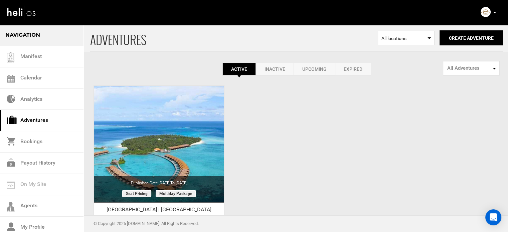
click at [494, 12] on icon at bounding box center [494, 13] width 3 height 2
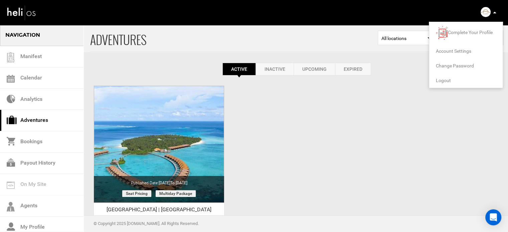
click at [440, 79] on span "Logout" at bounding box center [443, 80] width 15 height 5
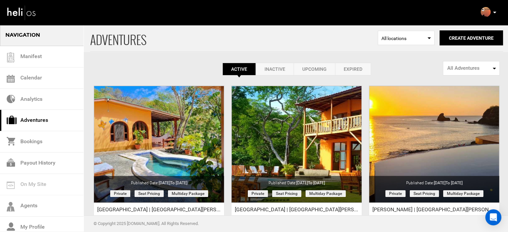
scroll to position [83, 0]
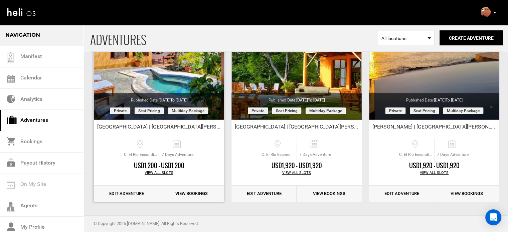
click at [139, 195] on link "Edit Adventure" at bounding box center [126, 194] width 65 height 16
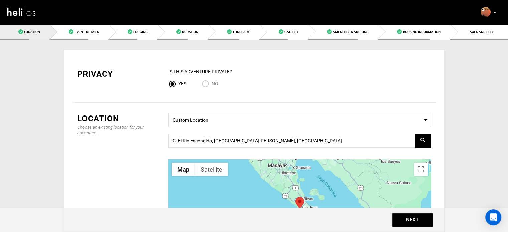
click at [204, 84] on input "No" at bounding box center [207, 84] width 10 height 9
radio input "true"
radio input "false"
click at [407, 220] on button "NEXT" at bounding box center [412, 219] width 40 height 13
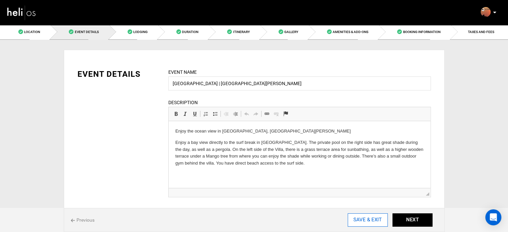
click at [350, 218] on input "SAVE & EXIT" at bounding box center [367, 219] width 40 height 13
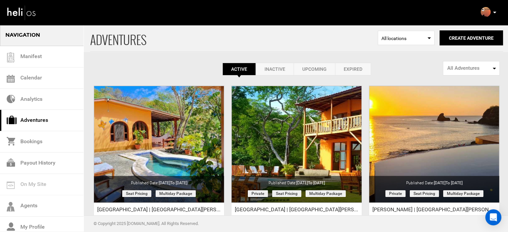
click at [365, 67] on link "Expired" at bounding box center [353, 69] width 36 height 13
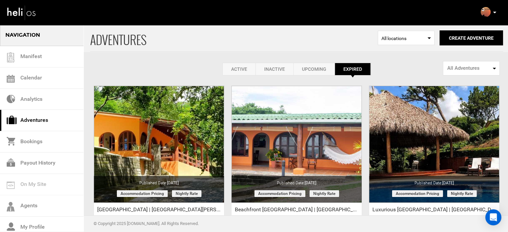
click at [235, 72] on link "Active" at bounding box center [238, 69] width 33 height 13
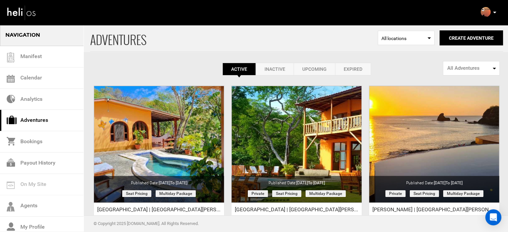
scroll to position [83, 0]
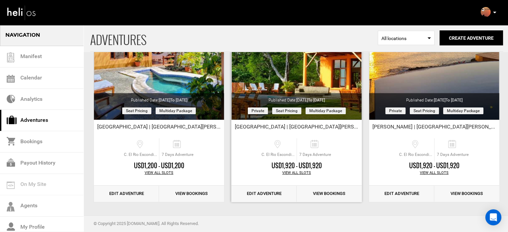
click at [277, 194] on link "Edit Adventure" at bounding box center [263, 194] width 65 height 16
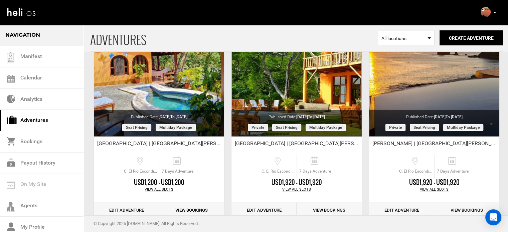
scroll to position [83, 0]
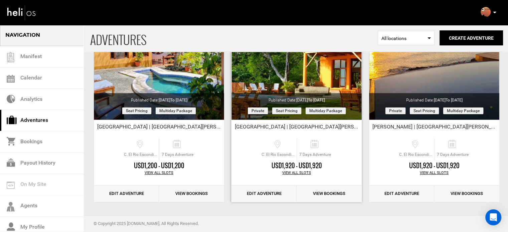
click at [270, 193] on link "Edit Adventure" at bounding box center [263, 194] width 65 height 16
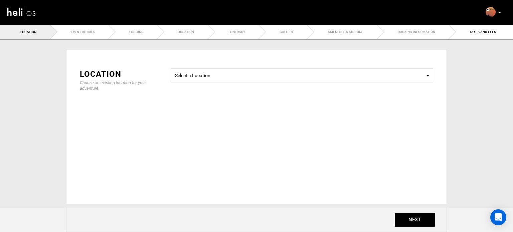
type input "Villa Tortuga | San Juan Del Sur"
checkbox input "true"
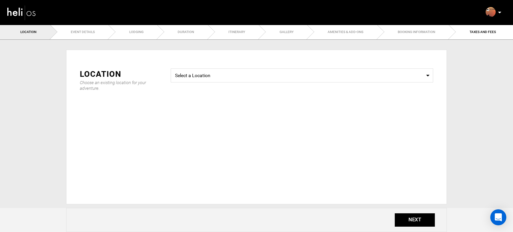
checkbox input "true"
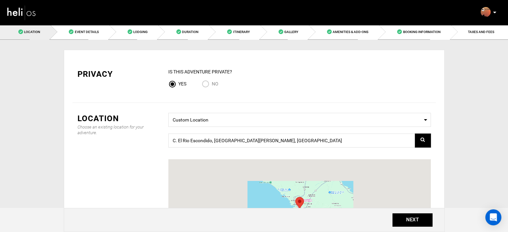
click at [216, 84] on span "No" at bounding box center [215, 83] width 7 height 5
click at [212, 84] on input "No" at bounding box center [207, 84] width 10 height 9
radio input "true"
radio input "false"
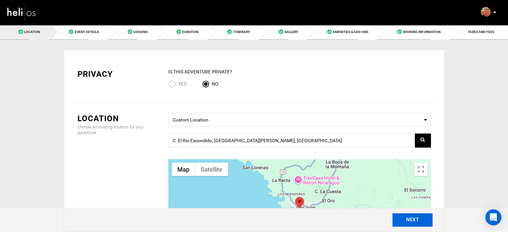
click at [411, 213] on button "NEXT" at bounding box center [412, 219] width 40 height 13
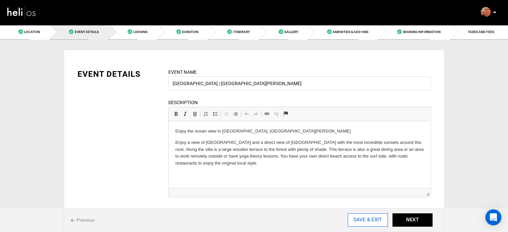
click at [384, 219] on input "SAVE & EXIT" at bounding box center [367, 219] width 40 height 13
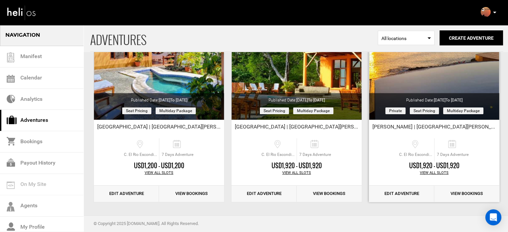
click at [407, 191] on link "Edit Adventure" at bounding box center [401, 194] width 65 height 16
click at [390, 192] on link "Edit Adventure" at bounding box center [401, 194] width 65 height 16
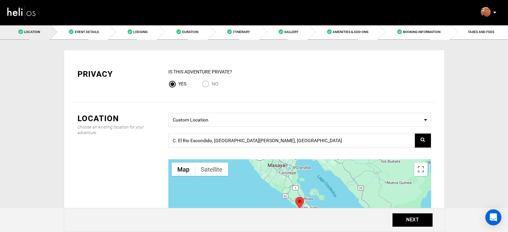
click at [208, 83] on input "No" at bounding box center [207, 84] width 10 height 9
radio input "true"
radio input "false"
click at [413, 223] on button "NEXT" at bounding box center [412, 219] width 40 height 13
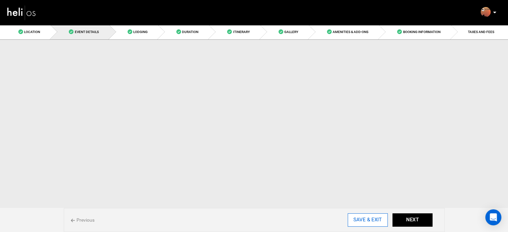
click at [376, 221] on input "SAVE & EXIT" at bounding box center [367, 219] width 40 height 13
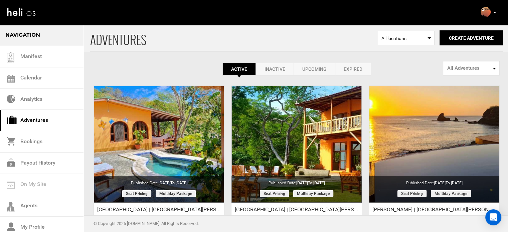
click at [493, 13] on icon at bounding box center [494, 13] width 3 height 2
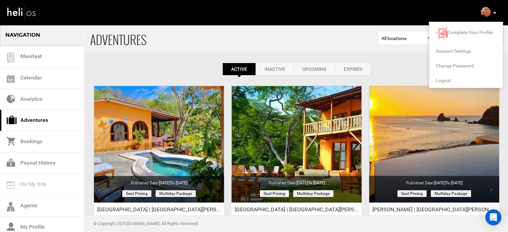
click at [446, 80] on span "Logout" at bounding box center [443, 80] width 15 height 5
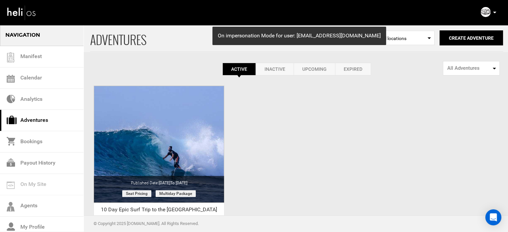
click at [496, 11] on div "Complete Your Profile Account Settings Change Password Logout" at bounding box center [489, 12] width 24 height 13
click at [493, 13] on icon at bounding box center [494, 13] width 3 height 2
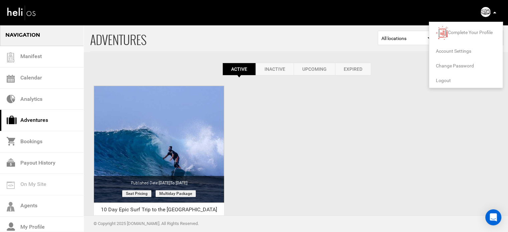
click at [447, 81] on span "Logout" at bounding box center [443, 80] width 15 height 5
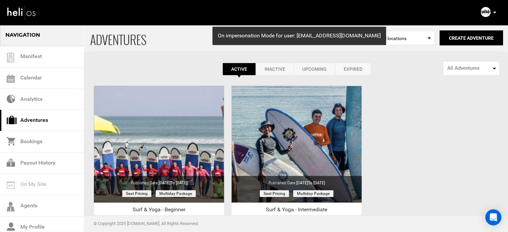
click at [495, 13] on icon at bounding box center [494, 13] width 3 height 2
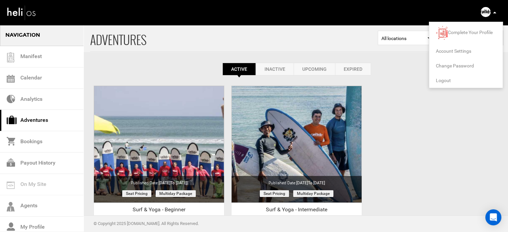
click at [447, 78] on span "Logout" at bounding box center [443, 80] width 15 height 5
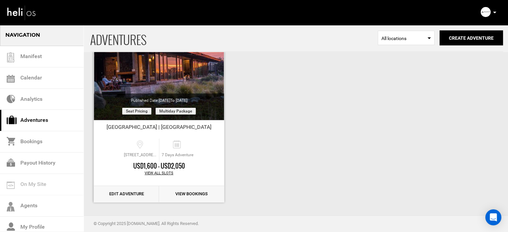
scroll to position [83, 0]
click at [494, 13] on p at bounding box center [494, 13] width 4 height 8
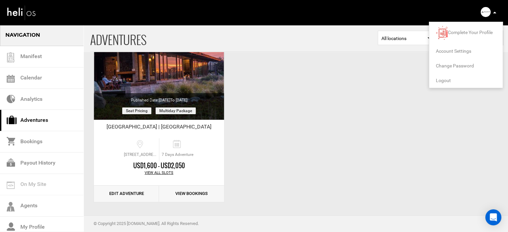
click at [446, 80] on span "Logout" at bounding box center [443, 80] width 15 height 5
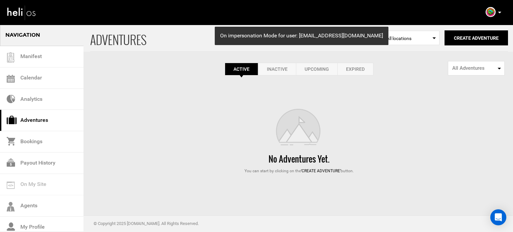
click at [369, 71] on link "Expired" at bounding box center [355, 69] width 36 height 13
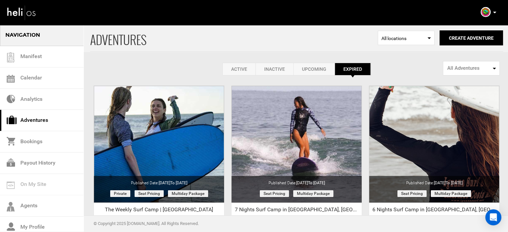
click at [246, 67] on link "Active" at bounding box center [238, 69] width 33 height 13
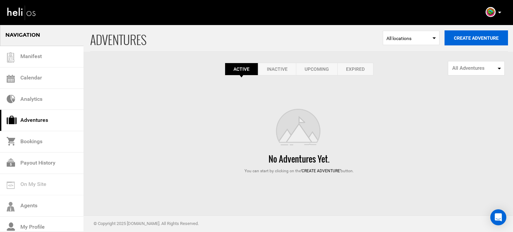
click at [480, 38] on button "Create Adventure" at bounding box center [475, 37] width 63 height 15
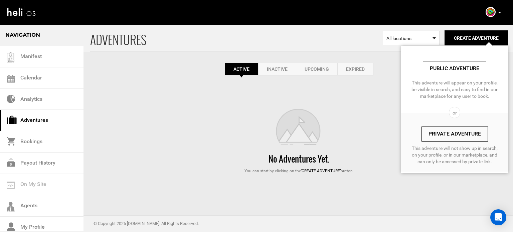
click at [451, 140] on link "Private Adventure" at bounding box center [454, 133] width 66 height 15
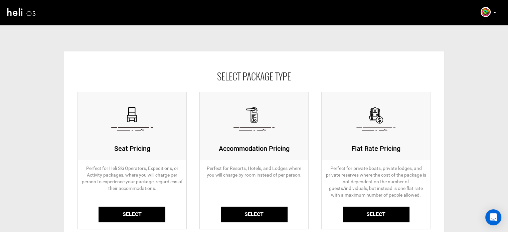
click at [139, 217] on link "Select" at bounding box center [131, 215] width 67 height 16
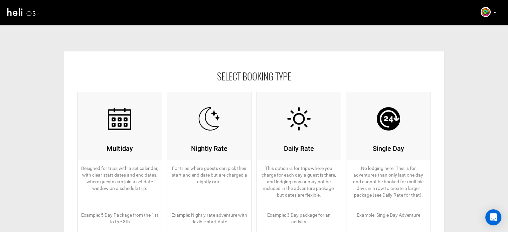
scroll to position [101, 0]
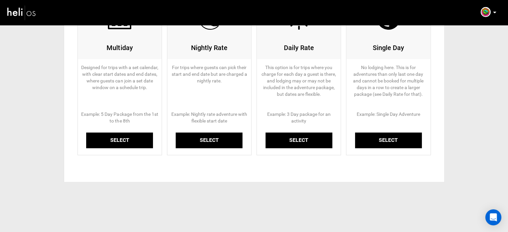
click at [129, 146] on link "Select" at bounding box center [119, 140] width 67 height 16
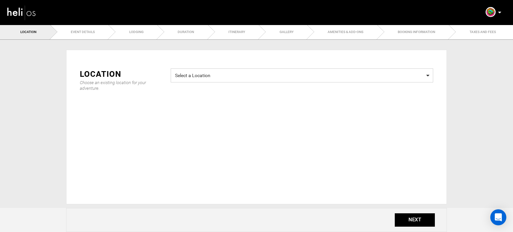
click at [297, 77] on span "Select a Location" at bounding box center [302, 74] width 254 height 8
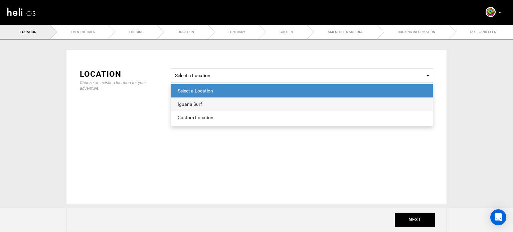
click at [198, 106] on div "Iguana Surf" at bounding box center [302, 104] width 248 height 7
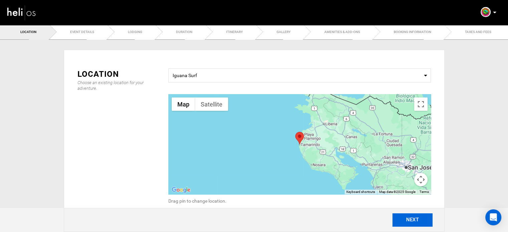
click at [413, 220] on button "NEXT" at bounding box center [412, 219] width 40 height 13
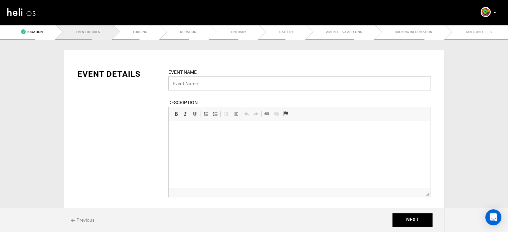
click at [213, 84] on input "text" at bounding box center [299, 83] width 262 height 14
click at [254, 82] on input "text" at bounding box center [299, 83] width 262 height 14
click at [192, 85] on input "The Fiver surf Camp" at bounding box center [299, 83] width 262 height 14
click at [191, 85] on input "The FiverSurf Camp" at bounding box center [299, 83] width 262 height 14
type input "The Fiver Surf Camp"
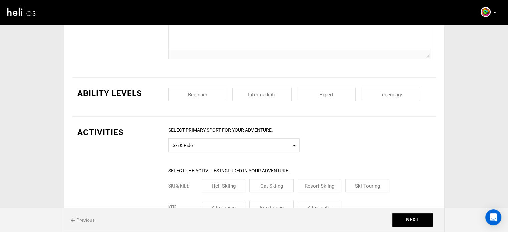
scroll to position [265, 0]
click at [210, 95] on input "checkbox" at bounding box center [197, 94] width 59 height 13
checkbox input "true"
click at [254, 96] on input "checkbox" at bounding box center [261, 94] width 59 height 13
checkbox input "true"
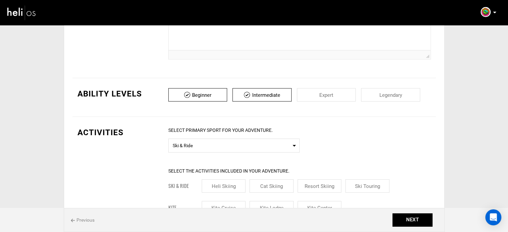
drag, startPoint x: 316, startPoint y: 95, endPoint x: 346, endPoint y: 95, distance: 29.7
click at [316, 95] on input "checkbox" at bounding box center [326, 94] width 59 height 13
checkbox input "true"
click at [379, 96] on input "checkbox" at bounding box center [390, 94] width 59 height 13
checkbox input "true"
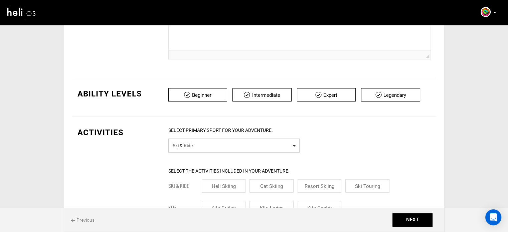
click at [230, 150] on span "Select Primary Sport Ski & Ride" at bounding box center [233, 145] width 131 height 14
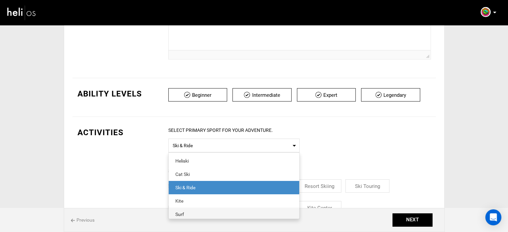
click at [204, 215] on div "Surf" at bounding box center [233, 214] width 117 height 7
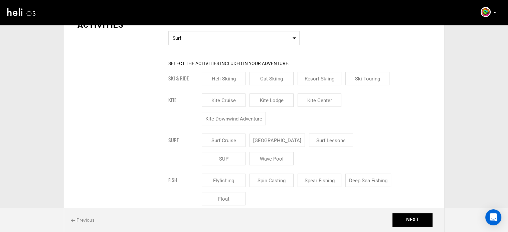
scroll to position [374, 0]
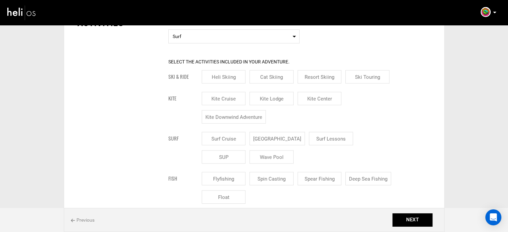
click at [287, 141] on input "[GEOGRAPHIC_DATA]" at bounding box center [276, 138] width 55 height 13
checkbox input "true"
click at [246, 150] on input "SUP" at bounding box center [224, 156] width 44 height 13
checkbox input "true"
click at [331, 137] on input "Surf Lessons" at bounding box center [339, 138] width 44 height 13
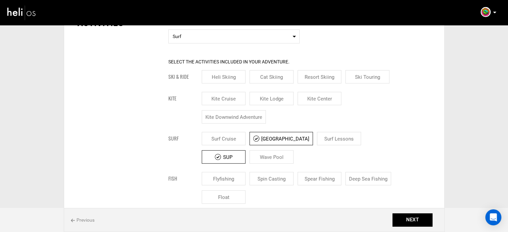
checkbox input "true"
click at [246, 150] on input "SUP" at bounding box center [224, 156] width 44 height 13
checkbox input "false"
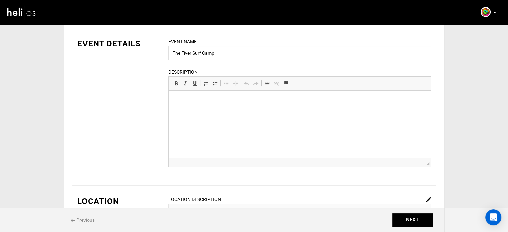
scroll to position [7, 0]
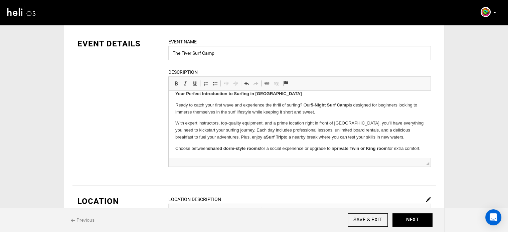
drag, startPoint x: 193, startPoint y: 154, endPoint x: 161, endPoint y: 106, distance: 57.5
click at [168, 106] on html "Your Perfect Introduction to Surfing in Paradise Ready to catch your first wave…" at bounding box center [299, 121] width 262 height 75
click at [177, 82] on span at bounding box center [175, 83] width 5 height 5
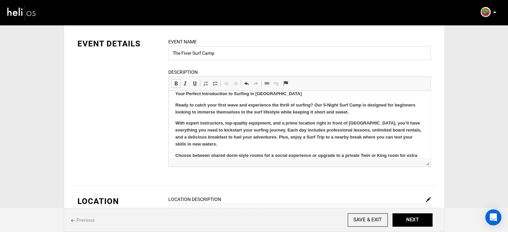
click at [177, 82] on span at bounding box center [175, 83] width 5 height 5
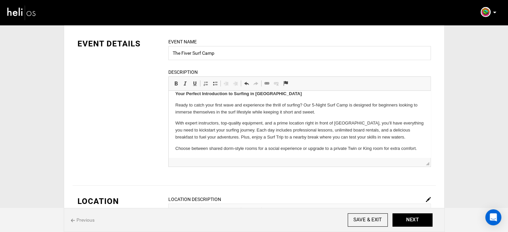
click at [336, 112] on p "Ready to catch your first wave and experience the thrill of surfing? Our 5-Nigh…" at bounding box center [299, 109] width 248 height 14
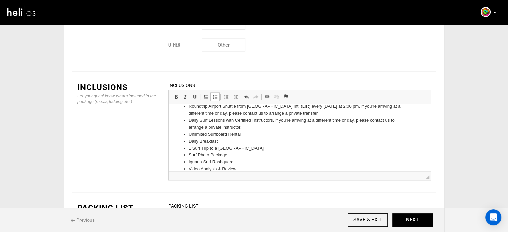
scroll to position [0, 0]
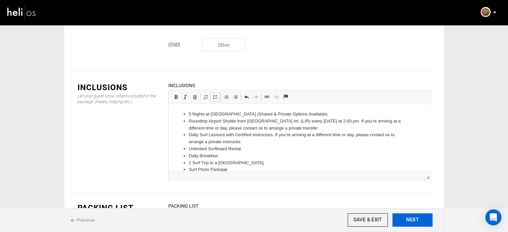
click at [424, 221] on button "NEXT" at bounding box center [412, 219] width 40 height 13
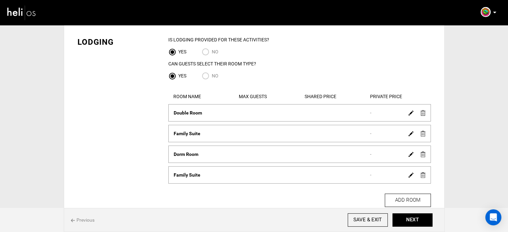
scroll to position [33, 0]
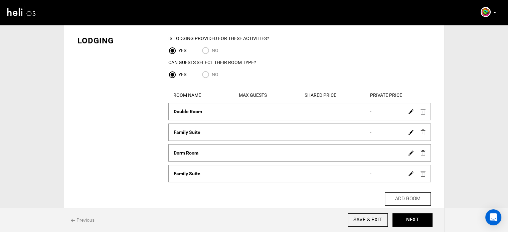
click at [423, 111] on img at bounding box center [422, 112] width 5 height 6
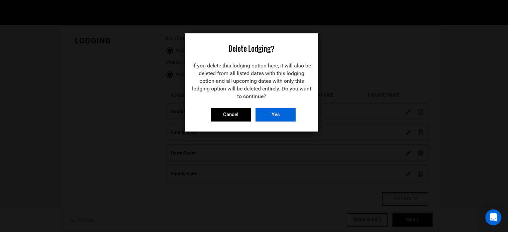
click at [281, 116] on input "Yes" at bounding box center [275, 114] width 40 height 13
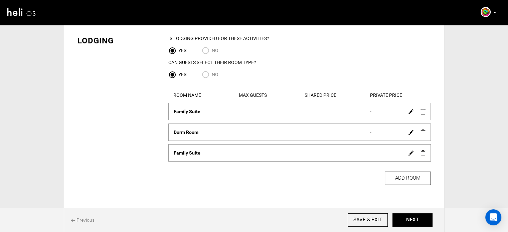
click at [420, 111] on img at bounding box center [422, 112] width 5 height 6
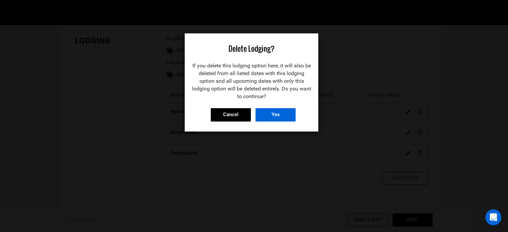
click at [283, 115] on input "Yes" at bounding box center [275, 114] width 40 height 13
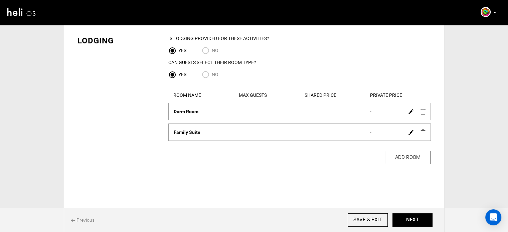
click at [422, 114] on img at bounding box center [422, 112] width 5 height 6
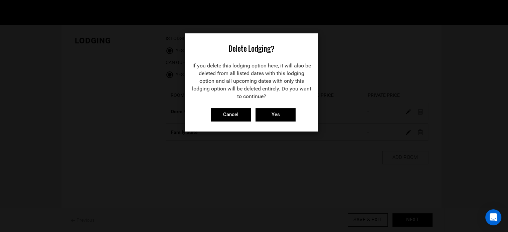
click at [299, 116] on div "Cancel Yes" at bounding box center [251, 114] width 133 height 13
click at [278, 115] on input "Yes" at bounding box center [275, 114] width 40 height 13
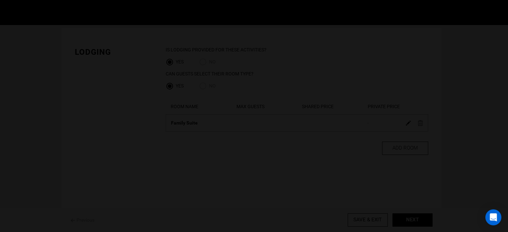
scroll to position [22, 0]
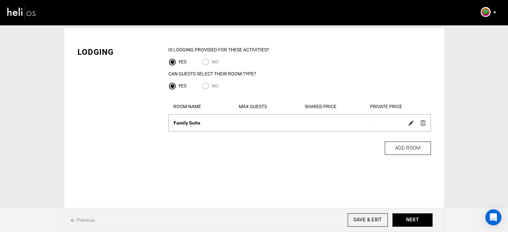
click at [422, 124] on img at bounding box center [422, 123] width 5 height 6
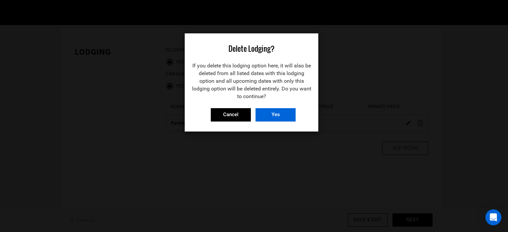
click at [284, 117] on input "Yes" at bounding box center [275, 114] width 40 height 13
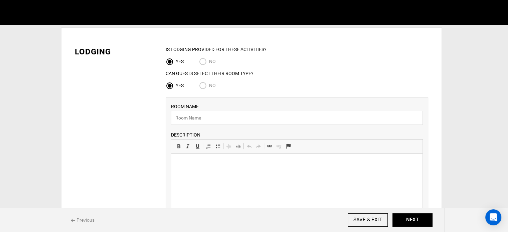
scroll to position [0, 0]
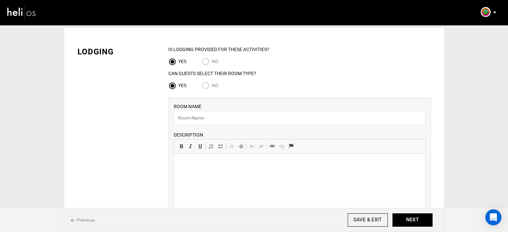
click at [203, 84] on input "No" at bounding box center [207, 86] width 10 height 9
radio input "true"
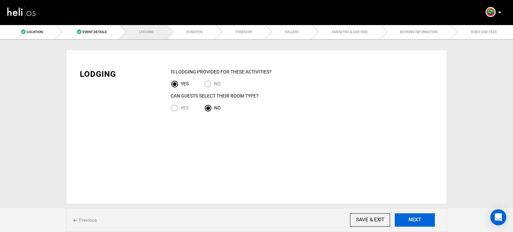
click at [427, 224] on button "NEXT" at bounding box center [414, 219] width 40 height 13
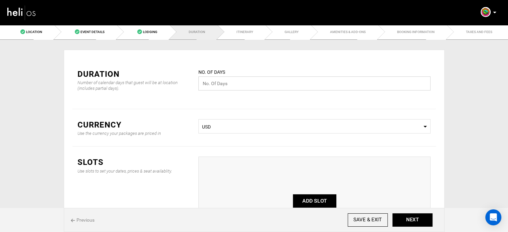
click at [234, 89] on input "text" at bounding box center [314, 83] width 232 height 14
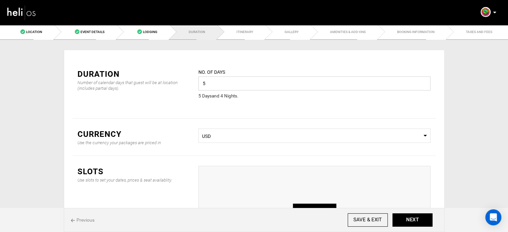
drag, startPoint x: 207, startPoint y: 85, endPoint x: 199, endPoint y: 85, distance: 7.3
click at [199, 85] on input "5" at bounding box center [314, 83] width 232 height 14
type input "6"
click at [224, 109] on div "Duration Number of calendar days that guest will be at location (includes parti…" at bounding box center [253, 88] width 363 height 60
click at [312, 205] on button "ADD SLOT" at bounding box center [314, 210] width 43 height 13
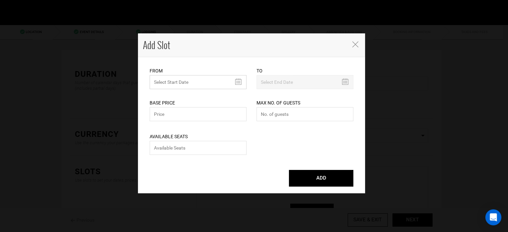
click at [198, 82] on input "text" at bounding box center [198, 82] width 97 height 14
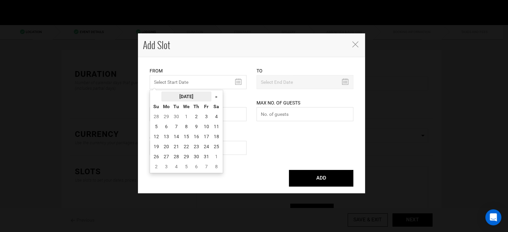
click at [194, 97] on th "[DATE]" at bounding box center [186, 96] width 50 height 10
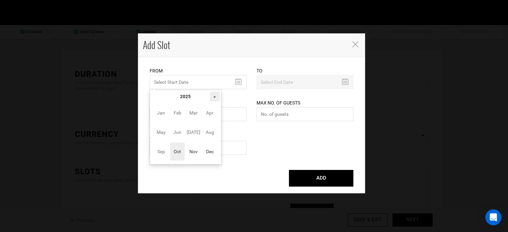
click at [215, 98] on th "»" at bounding box center [215, 96] width 10 height 10
click at [196, 156] on span "Nov" at bounding box center [193, 151] width 15 height 18
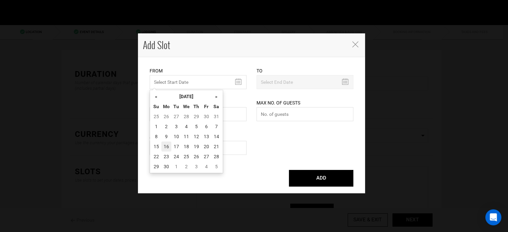
click at [166, 150] on td "16" at bounding box center [166, 146] width 10 height 10
type input "[DATE]"
type input "11/21/2026"
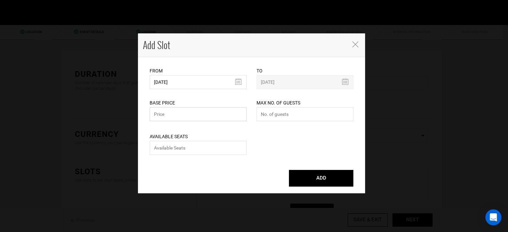
click at [184, 109] on input "text" at bounding box center [198, 114] width 97 height 14
type input "649"
click at [286, 112] on input "number" at bounding box center [304, 114] width 97 height 14
type input "0"
click at [237, 147] on input "number" at bounding box center [198, 148] width 97 height 14
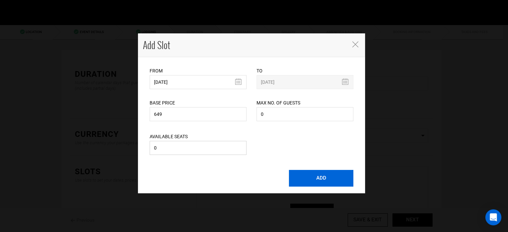
type input "0"
click at [311, 180] on button "ADD" at bounding box center [321, 178] width 64 height 17
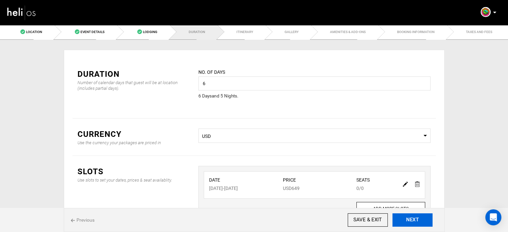
click at [422, 224] on button "NEXT" at bounding box center [412, 219] width 40 height 13
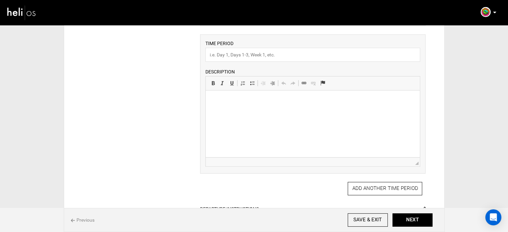
scroll to position [123, 0]
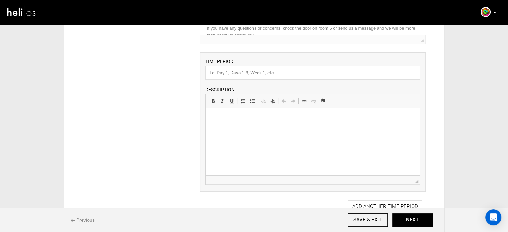
click at [287, 79] on div "TIME PERIOD DESCRIPTION Rich Text Editor, editor11 Editor toolbars Basic Styles…" at bounding box center [312, 121] width 225 height 139
click at [284, 76] on input "text" at bounding box center [312, 73] width 215 height 14
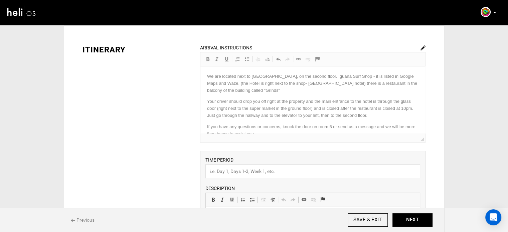
click at [421, 47] on img at bounding box center [422, 47] width 5 height 5
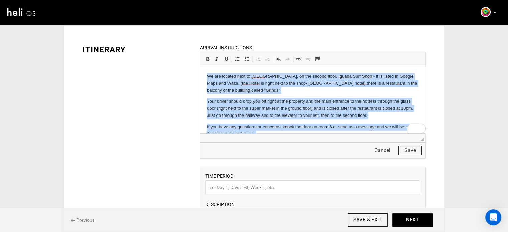
scroll to position [0, 0]
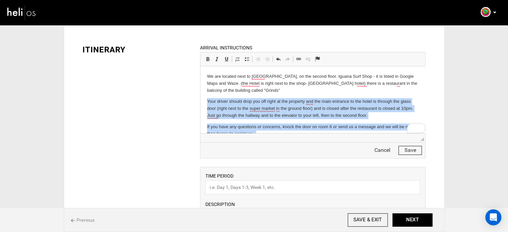
drag, startPoint x: 270, startPoint y: 119, endPoint x: 203, endPoint y: 98, distance: 70.3
click at [203, 98] on html "We are located next to Iguana Surf Shop, on the second floor. Iguana Surf Shop …" at bounding box center [312, 117] width 225 height 103
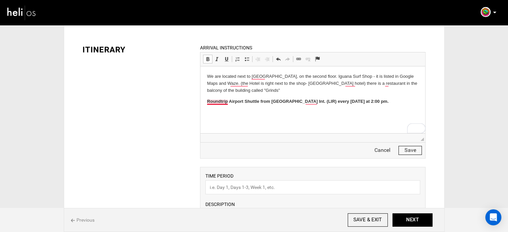
click at [210, 103] on strong "Roundtrip Airport Shuttle from [GEOGRAPHIC_DATA] Int. (LIR) every [DATE] at 2:0…" at bounding box center [297, 101] width 181 height 5
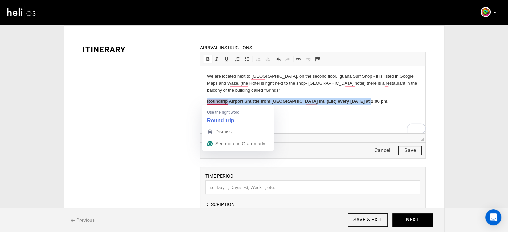
click at [210, 103] on strong "Roundtrip Airport Shuttle from [GEOGRAPHIC_DATA] Int. (LIR) every [DATE] at 2:0…" at bounding box center [297, 101] width 181 height 5
click at [207, 59] on span at bounding box center [207, 58] width 5 height 5
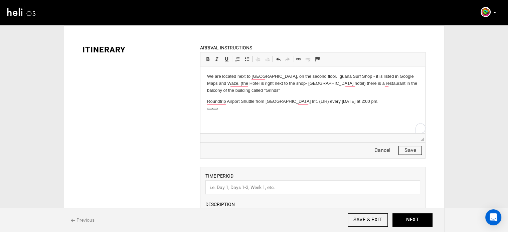
click at [206, 102] on html "We are located next to Iguana Surf Shop, on the second floor. Iguana Surf Shop …" at bounding box center [312, 88] width 225 height 45
click at [246, 57] on span at bounding box center [246, 58] width 5 height 5
click at [419, 149] on button "Save" at bounding box center [409, 150] width 23 height 9
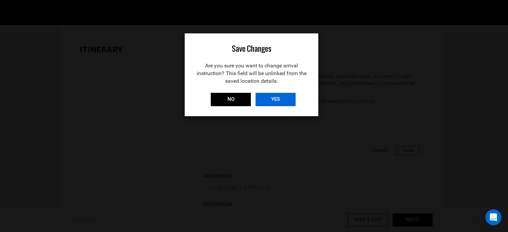
click at [281, 101] on input "YES" at bounding box center [275, 99] width 40 height 13
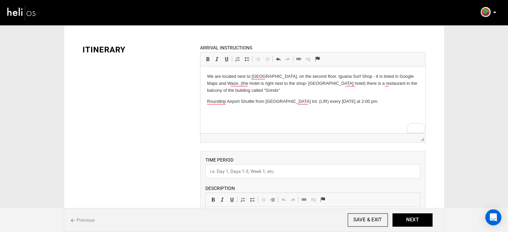
click at [205, 105] on html "We are located next to Iguana Surf Shop, on the second floor. Iguana Surf Shop …" at bounding box center [312, 88] width 225 height 45
click at [249, 57] on link "Insert/Remove Bulleted List" at bounding box center [246, 59] width 9 height 9
click at [379, 101] on li "Roundtrip Airport Shuttle from [GEOGRAPHIC_DATA] Int. (LIR) every [DATE] at 2:0…" at bounding box center [312, 101] width 185 height 7
click at [356, 101] on li "Roundtrip Airport Shuttle from [GEOGRAPHIC_DATA] Int. (LIR) every [DATE] at 2:0…" at bounding box center [312, 101] width 185 height 7
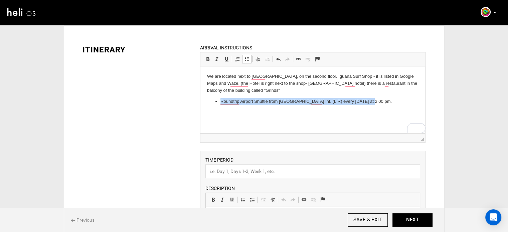
click at [356, 101] on li "Roundtrip Airport Shuttle from [GEOGRAPHIC_DATA] Int. (LIR) every [DATE] at 2:0…" at bounding box center [312, 101] width 185 height 7
copy li "Roundtrip Airport Shuttle from [GEOGRAPHIC_DATA] Int. (LIR) every [DATE] at 2:0…"
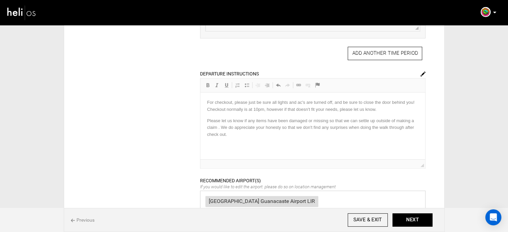
scroll to position [274, 0]
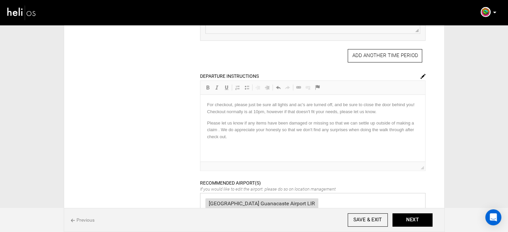
click at [423, 74] on img at bounding box center [422, 76] width 5 height 5
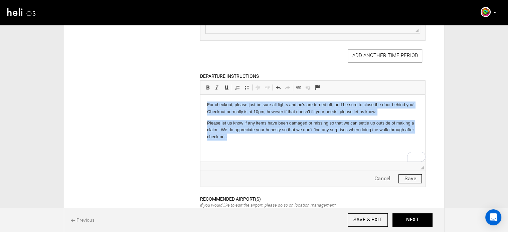
drag, startPoint x: 237, startPoint y: 141, endPoint x: 394, endPoint y: 195, distance: 166.2
click at [200, 101] on html "For checkout, please just be sure all lights and ac's are turned off, and be su…" at bounding box center [312, 121] width 225 height 52
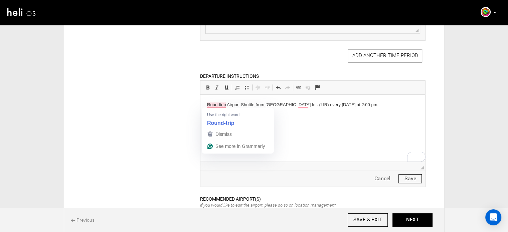
click at [205, 105] on html "Roundtrip Airport Shuttle from [GEOGRAPHIC_DATA] Int. (LIR) every [DATE] at 2:0…" at bounding box center [312, 105] width 225 height 20
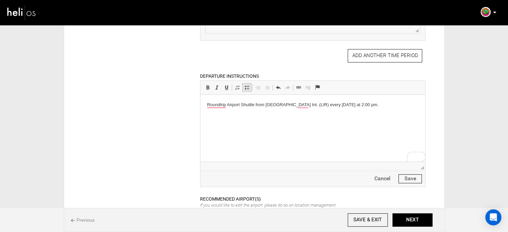
click at [244, 89] on span at bounding box center [246, 87] width 5 height 5
click at [410, 177] on button "Save" at bounding box center [409, 178] width 23 height 9
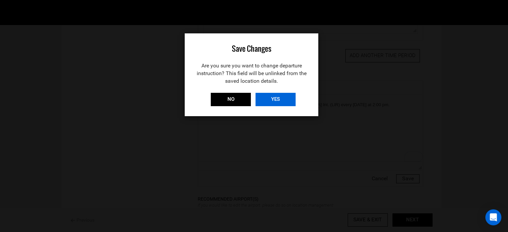
click at [290, 100] on input "YES" at bounding box center [275, 99] width 40 height 13
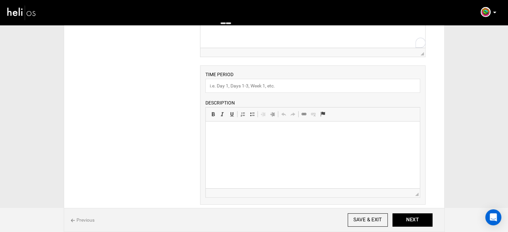
scroll to position [108, 0]
click at [297, 85] on input "text" at bounding box center [312, 87] width 215 height 14
type input "Experience"
click at [215, 137] on html at bounding box center [313, 133] width 214 height 20
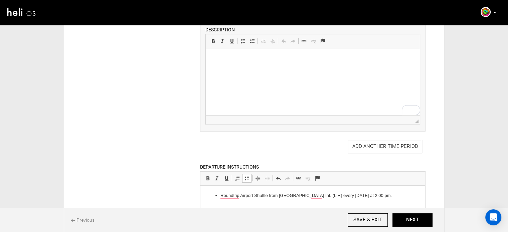
scroll to position [191, 0]
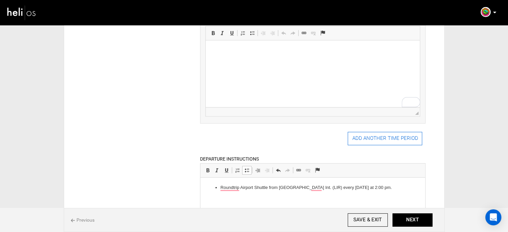
click at [368, 134] on button "ADD ANOTHER TIME PERIOD" at bounding box center [384, 138] width 74 height 13
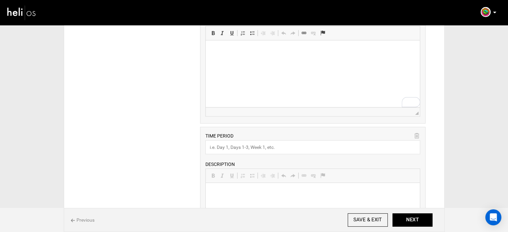
scroll to position [0, 0]
click at [244, 194] on p "To enrich screen reader interactions, please activate Accessibility in Grammarl…" at bounding box center [312, 193] width 201 height 7
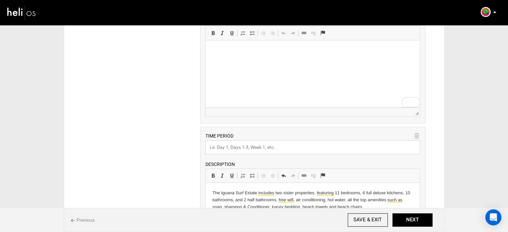
click at [212, 147] on input "text" at bounding box center [312, 147] width 215 height 14
paste input "Iguana Surf Vacation Estate"
type input "Iguana Surf Vacation Estate"
click at [259, 61] on html at bounding box center [313, 50] width 214 height 20
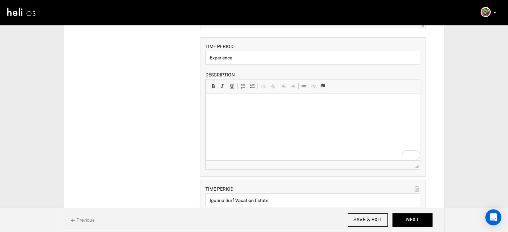
scroll to position [133, 0]
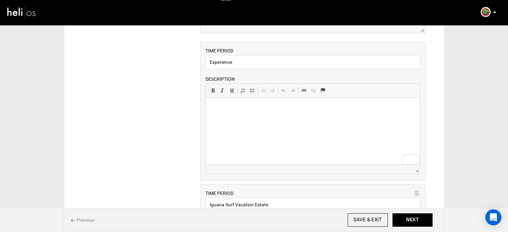
click at [244, 118] on html at bounding box center [313, 108] width 214 height 20
click at [228, 62] on input "Experience" at bounding box center [312, 62] width 215 height 14
type input "Surf Lessons"
click at [232, 118] on html at bounding box center [313, 108] width 214 height 20
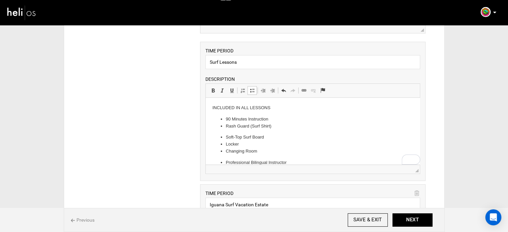
scroll to position [7, 0]
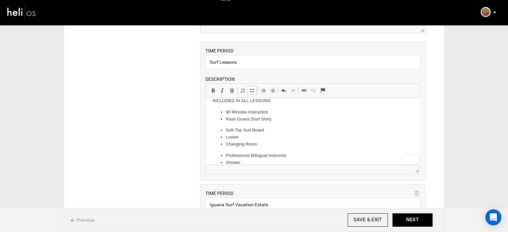
click at [225, 100] on p "INCLUDED IN ALL LESSONS" at bounding box center [312, 100] width 201 height 7
click at [296, 113] on li "90 Minutes Instruction" at bounding box center [313, 112] width 174 height 7
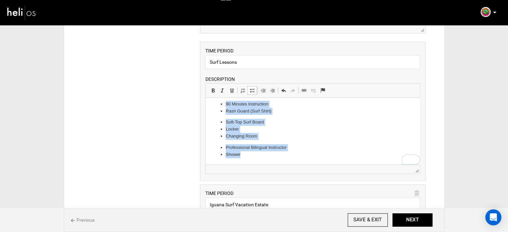
drag, startPoint x: 244, startPoint y: 159, endPoint x: 221, endPoint y: 103, distance: 60.3
click at [221, 103] on html "INCLUDED IN ALL LESSONS 90 Minutes Instruction Rash Guard (Surf Shirt) Soft-Top…" at bounding box center [313, 124] width 214 height 82
click at [251, 89] on span at bounding box center [251, 90] width 5 height 5
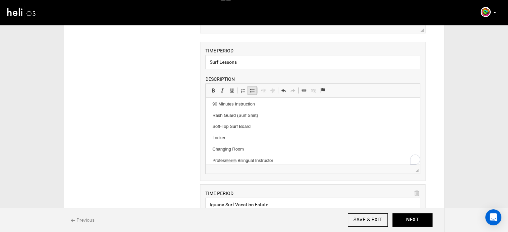
click at [251, 89] on span at bounding box center [251, 90] width 5 height 5
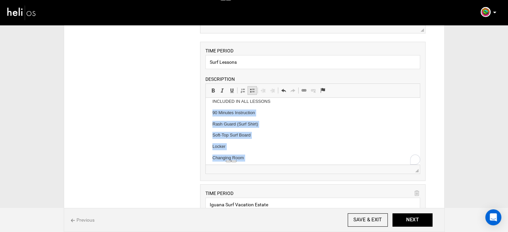
scroll to position [6, 0]
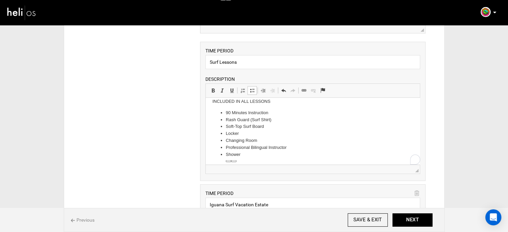
click at [285, 128] on li "Soft-Top Surf Board" at bounding box center [313, 126] width 174 height 7
click at [299, 157] on li "Shower" at bounding box center [313, 154] width 174 height 7
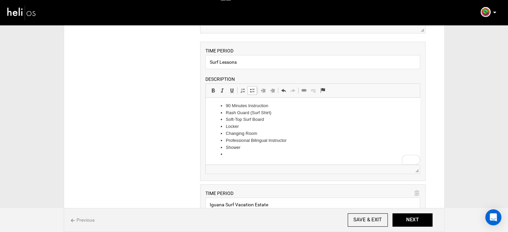
click at [252, 90] on span at bounding box center [251, 90] width 5 height 5
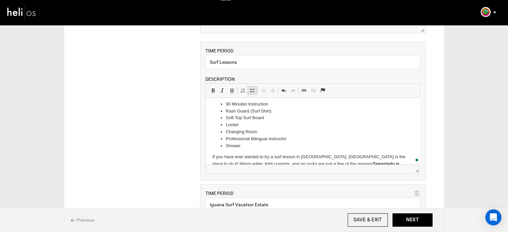
scroll to position [149, 0]
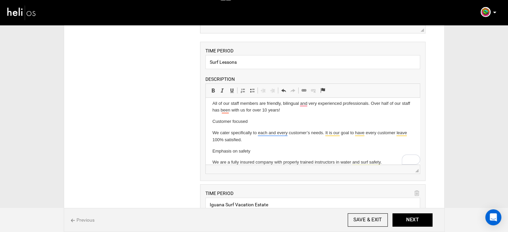
click at [210, 135] on html "INCLUDED IN ALL LESSONS 90 Minutes Instruction Rash Guard (Surf Shirt) Soft-Top…" at bounding box center [313, 60] width 214 height 223
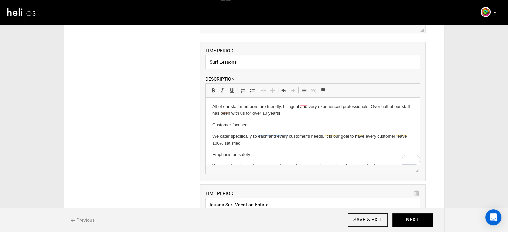
scroll to position [145, 0]
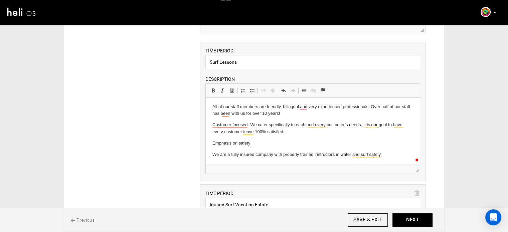
click at [211, 153] on html "INCLUDED IN ALL LESSONS 90 Minutes Instruction Rash Guard (Surf Shirt) Soft-Top…" at bounding box center [313, 59] width 214 height 212
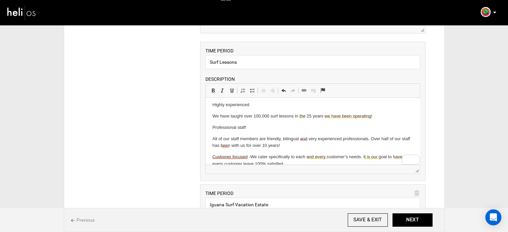
scroll to position [113, 0]
click at [212, 141] on p "All of our staff members are friendly, bilingual and very experienced professio…" at bounding box center [312, 142] width 201 height 14
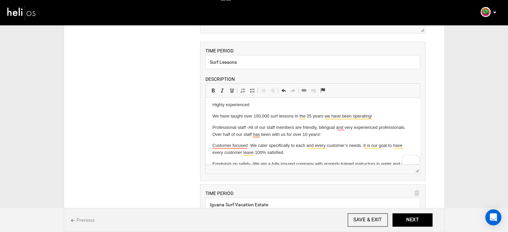
click at [214, 115] on p "We have taught over 100,000 surf lessons in the 25 years we have been operating!" at bounding box center [312, 116] width 201 height 7
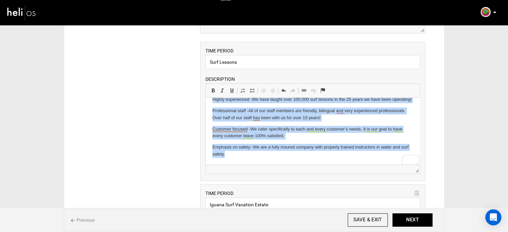
scroll to position [125, 0]
drag, startPoint x: 208, startPoint y: 103, endPoint x: 269, endPoint y: 162, distance: 84.5
click at [269, 162] on html "INCLUDED IN ALL LESSONS 90 Minutes Instruction Rash Guard (Surf Shirt) Soft-Top…" at bounding box center [313, 71] width 214 height 185
click at [251, 91] on span at bounding box center [251, 90] width 5 height 5
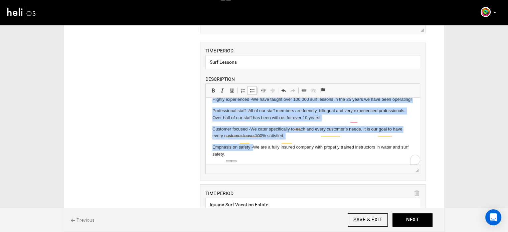
scroll to position [112, 0]
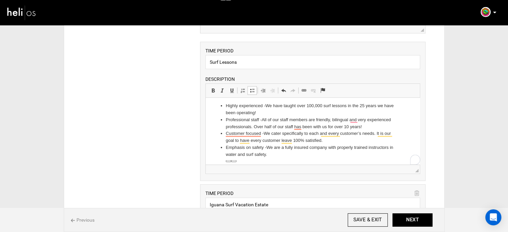
click at [251, 91] on span at bounding box center [251, 90] width 5 height 5
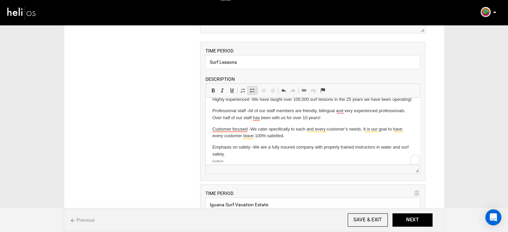
click at [251, 91] on span at bounding box center [251, 90] width 5 height 5
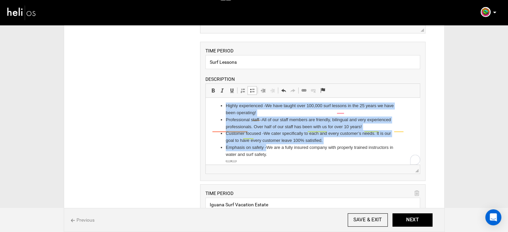
scroll to position [112, 0]
click at [262, 114] on li "Highly experienced - We have taught over 100,000 surf lessons in the 25 years w…" at bounding box center [313, 109] width 174 height 14
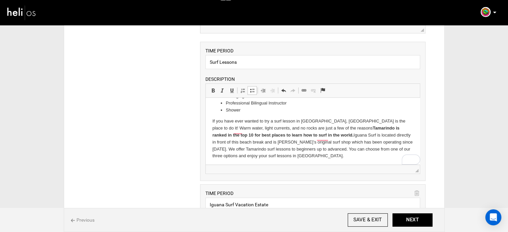
scroll to position [0, 0]
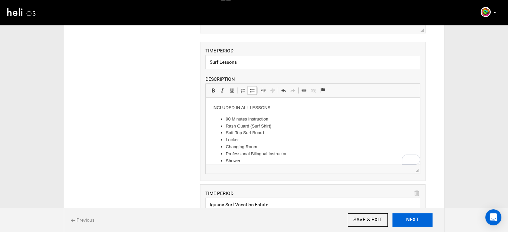
click at [419, 217] on button "NEXT" at bounding box center [412, 219] width 40 height 13
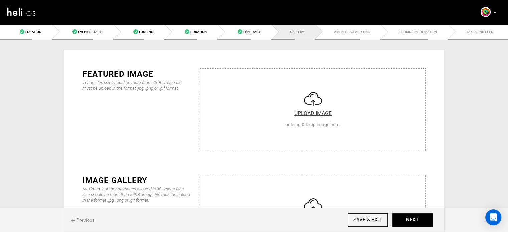
click at [289, 94] on input "file" at bounding box center [312, 109] width 225 height 80
type input "C:\fakepath\e119a7b4bf871bd4cef7e41d24fea228.jpeg"
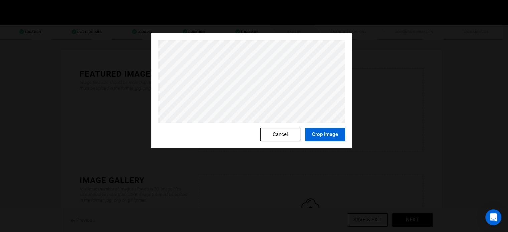
click at [324, 131] on button "Crop Image" at bounding box center [325, 134] width 40 height 13
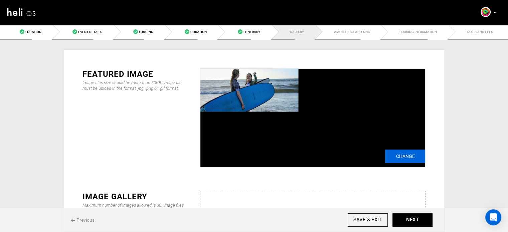
click at [399, 153] on input "Change" at bounding box center [405, 156] width 40 height 13
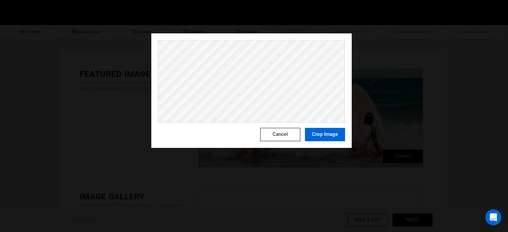
click at [330, 133] on button "Crop Image" at bounding box center [325, 134] width 40 height 13
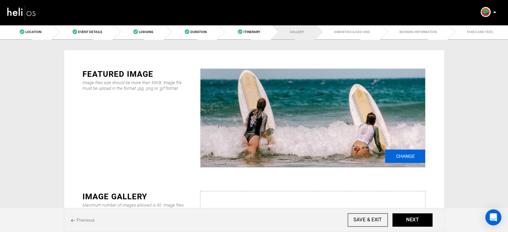
click at [403, 158] on input "Change" at bounding box center [405, 156] width 40 height 13
type input "C:\fakepath\e119a7b4bf871bd4cef7e41d24fea228.jpeg"
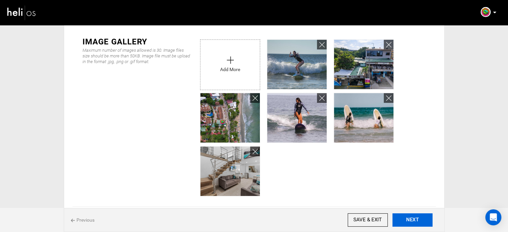
click at [428, 223] on button "NEXT" at bounding box center [412, 219] width 40 height 13
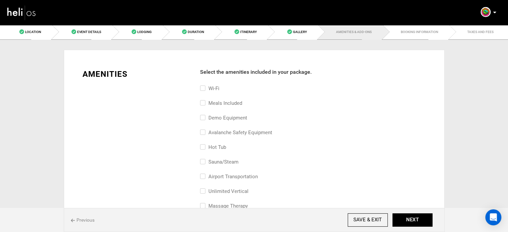
click at [214, 90] on label "Wi-Fi" at bounding box center [209, 88] width 19 height 8
click at [204, 90] on input "Wi-Fi" at bounding box center [202, 91] width 4 height 15
checkbox input "true"
click at [214, 104] on label "Meals included" at bounding box center [221, 103] width 42 height 8
click at [204, 104] on input "Meals included" at bounding box center [202, 106] width 4 height 15
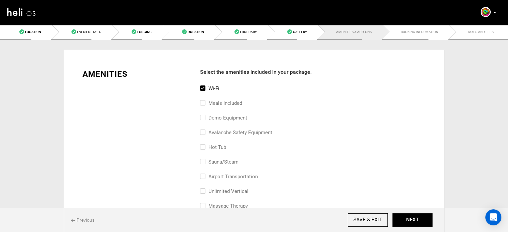
checkbox input "true"
click at [237, 173] on label "airport transportation" at bounding box center [229, 177] width 58 height 8
click at [204, 173] on input "airport transportation" at bounding box center [202, 180] width 4 height 15
checkbox input "true"
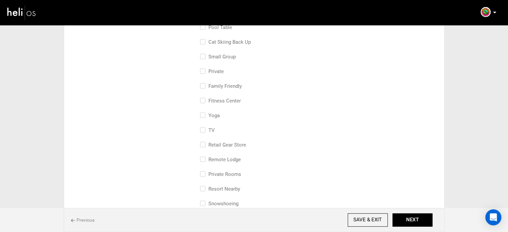
scroll to position [234, 0]
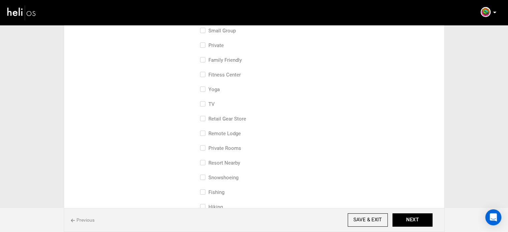
click at [223, 149] on label "Private Rooms" at bounding box center [220, 148] width 41 height 8
click at [204, 149] on input "Private Rooms" at bounding box center [202, 151] width 4 height 15
checkbox input "true"
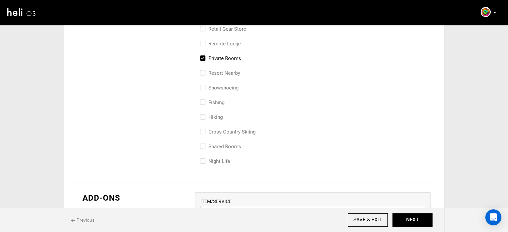
scroll to position [328, 0]
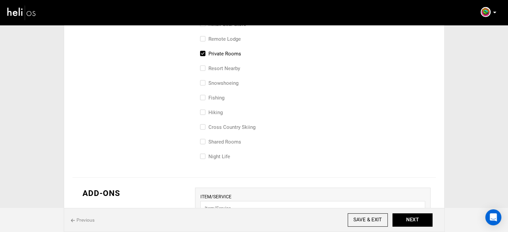
click at [232, 141] on label "Shared Rooms" at bounding box center [220, 142] width 41 height 8
click at [204, 141] on input "Shared Rooms" at bounding box center [202, 145] width 4 height 15
checkbox input "true"
click at [408, 217] on button "NEXT" at bounding box center [412, 219] width 40 height 13
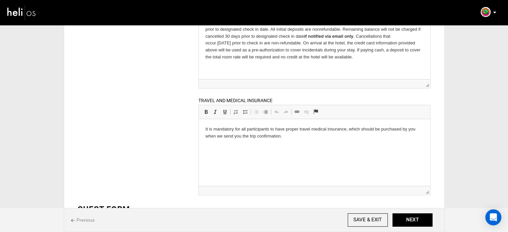
scroll to position [165, 0]
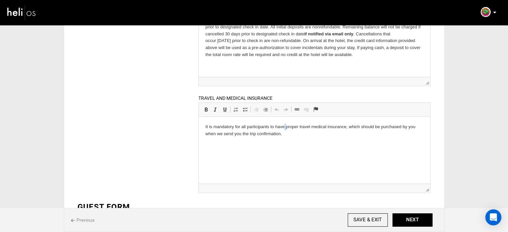
click at [284, 130] on p "It is mandatory for all participants to have proper travel medical insurance, w…" at bounding box center [314, 130] width 218 height 14
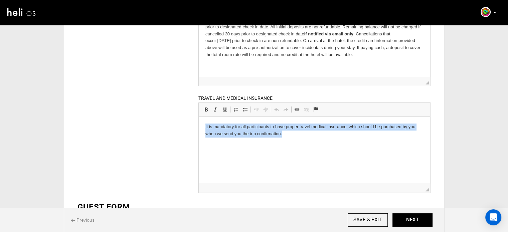
click at [284, 130] on p "It is mandatory for all participants to have proper travel medical insurance, w…" at bounding box center [314, 130] width 218 height 14
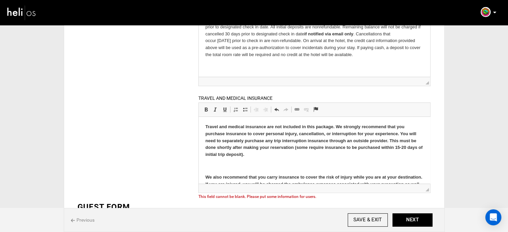
scroll to position [46, 0]
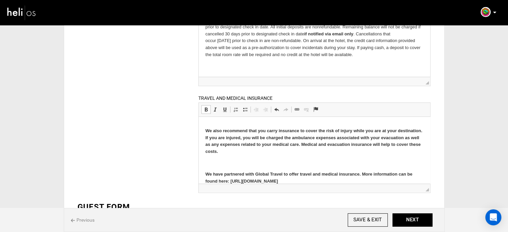
click at [216, 162] on p at bounding box center [314, 162] width 218 height 7
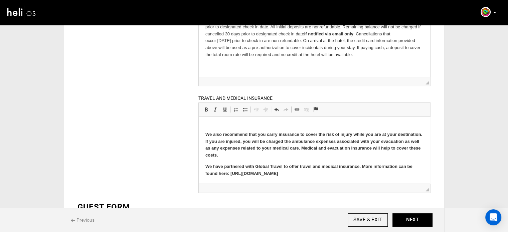
click at [223, 121] on p at bounding box center [314, 122] width 218 height 7
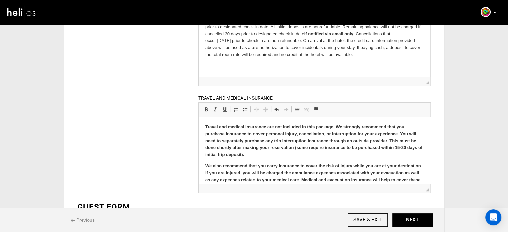
drag, startPoint x: 319, startPoint y: 175, endPoint x: 195, endPoint y: 100, distance: 144.3
click at [199, 116] on html "Travel and medical insurance are not included in this package. We strongly reco…" at bounding box center [314, 165] width 231 height 98
click at [206, 109] on span at bounding box center [205, 109] width 5 height 5
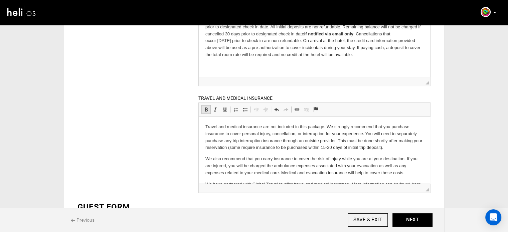
click at [206, 109] on span at bounding box center [205, 109] width 5 height 5
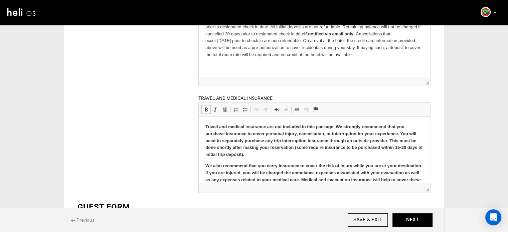
click at [206, 109] on span at bounding box center [205, 109] width 5 height 5
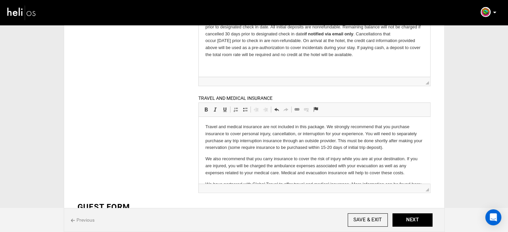
click at [394, 148] on p "Travel and medical insurance are not included in this package. We strongly reco…" at bounding box center [314, 137] width 218 height 28
click at [421, 216] on button "NEXT" at bounding box center [412, 219] width 40 height 13
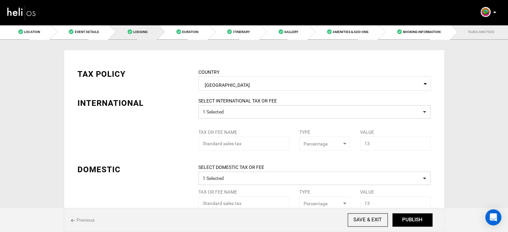
click at [151, 30] on link "Lodging" at bounding box center [133, 31] width 49 height 15
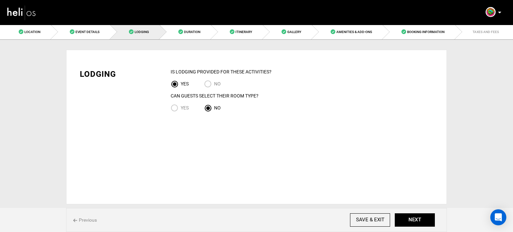
click at [181, 105] on span "Yes" at bounding box center [185, 107] width 8 height 5
click at [181, 105] on input "Yes" at bounding box center [176, 108] width 10 height 9
radio input "true"
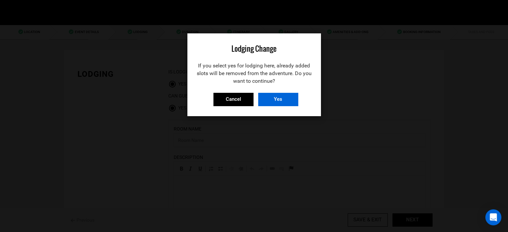
click at [291, 101] on input "Yes" at bounding box center [278, 99] width 40 height 13
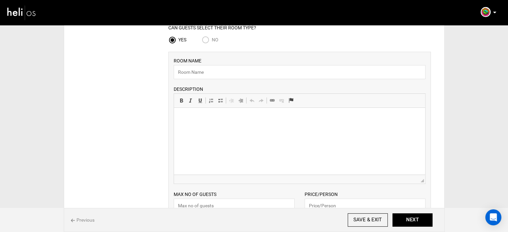
scroll to position [75, 0]
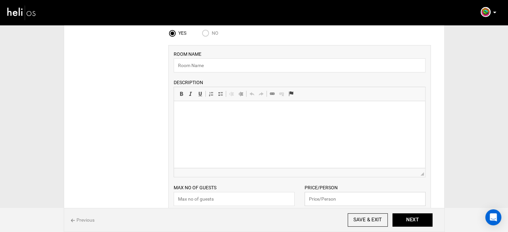
click at [329, 197] on input "text" at bounding box center [364, 199] width 121 height 14
type input "64"
type input "649"
click at [267, 200] on input "text" at bounding box center [234, 199] width 121 height 14
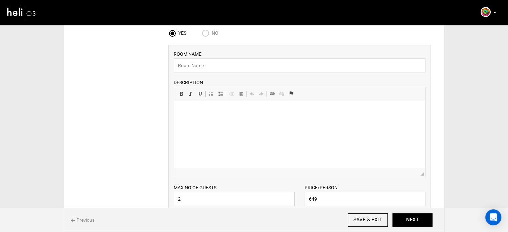
type input "2"
click at [212, 64] on input "text" at bounding box center [300, 65] width 252 height 14
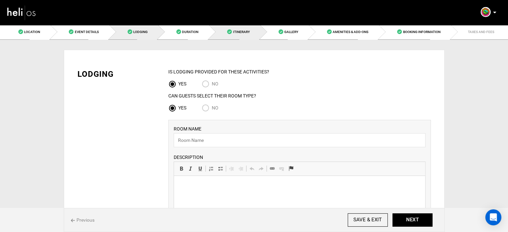
click at [251, 33] on link "Itinerary" at bounding box center [234, 31] width 51 height 15
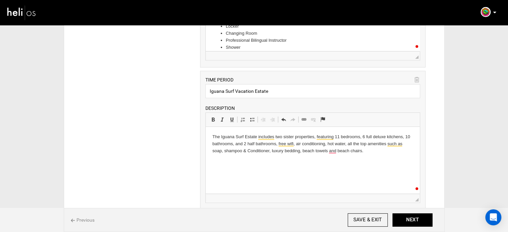
scroll to position [253, 0]
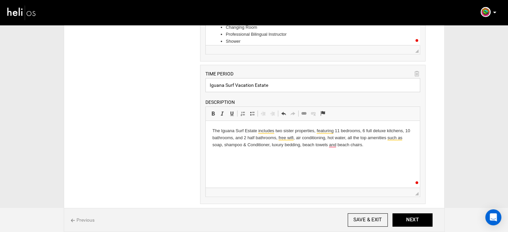
click at [224, 81] on input "Iguana Surf Vacation Estate" at bounding box center [312, 85] width 215 height 14
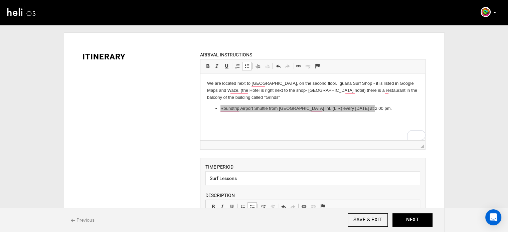
scroll to position [0, 0]
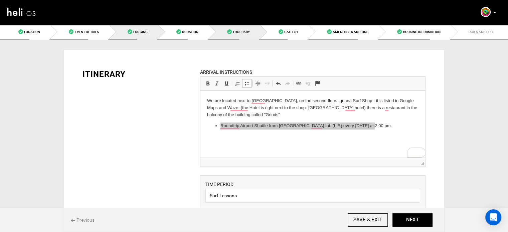
click at [127, 39] on link "Lodging" at bounding box center [133, 31] width 49 height 15
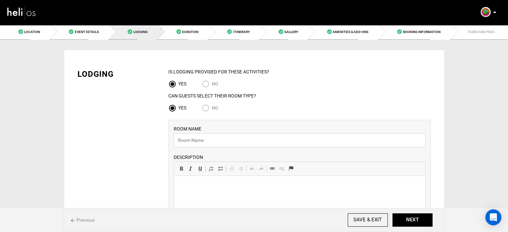
click at [214, 140] on input "text" at bounding box center [300, 140] width 252 height 14
paste input "Iguana Surf Vacation Estate"
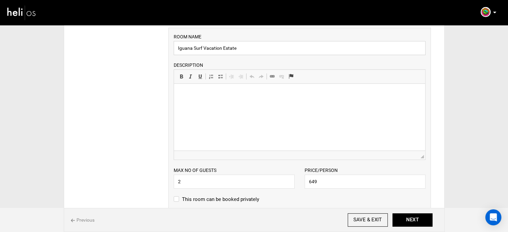
scroll to position [89, 0]
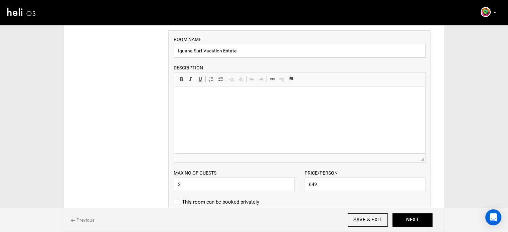
type input "Iguana Surf Vacation Estate"
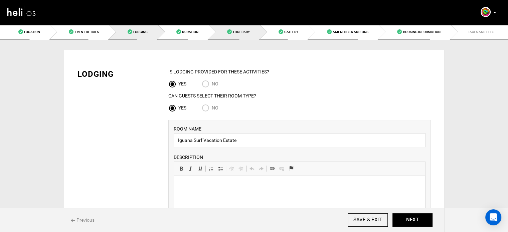
click at [232, 30] on link "Itinerary" at bounding box center [234, 31] width 51 height 15
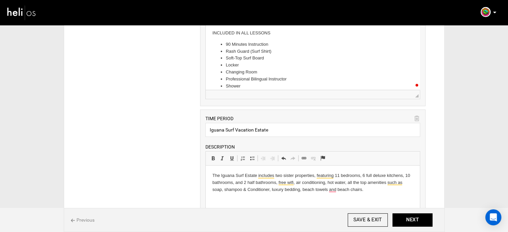
scroll to position [265, 0]
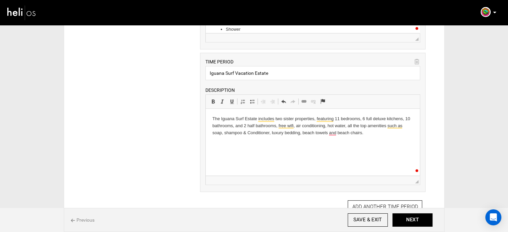
click at [238, 126] on p "The Iguana Surf Estate includes two sister properties, featuring 11 bedrooms, 6…" at bounding box center [312, 125] width 201 height 21
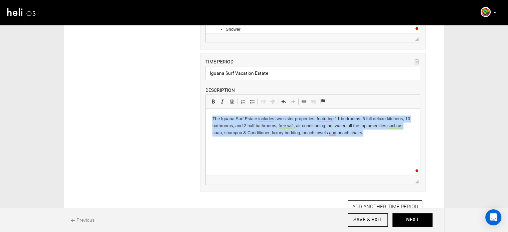
click at [238, 126] on p "The Iguana Surf Estate includes two sister properties, featuring 11 bedrooms, 6…" at bounding box center [312, 125] width 201 height 21
copy p "The Iguana Surf Estate includes two sister properties, featuring 11 bedrooms, 6…"
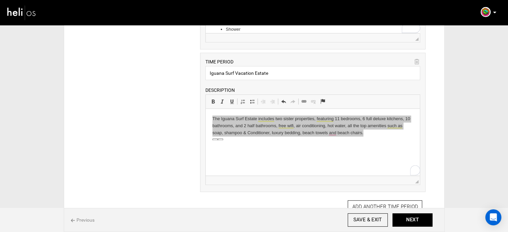
click at [417, 60] on icon at bounding box center [416, 62] width 5 height 8
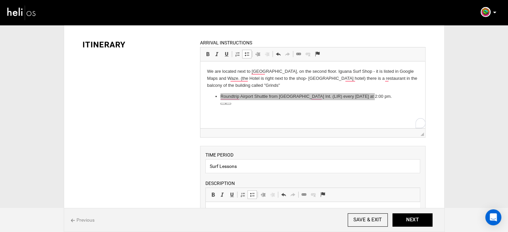
scroll to position [0, 0]
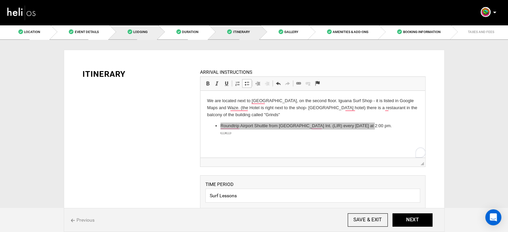
click at [143, 38] on link "Lodging" at bounding box center [133, 31] width 49 height 15
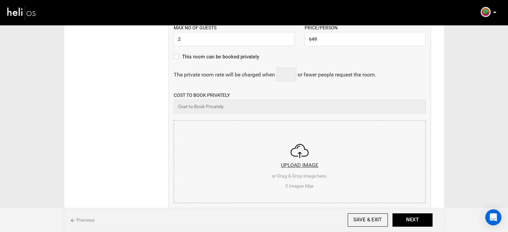
scroll to position [235, 0]
click at [227, 126] on input "file" at bounding box center [299, 160] width 251 height 80
type input "C:\fakepath\a2e4d34e-47b4-4b9c-8f76-e3842df98523_646_ca6ef22baf513df69b6fc7c4fb…"
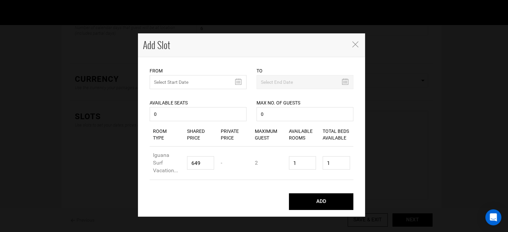
type input "1"
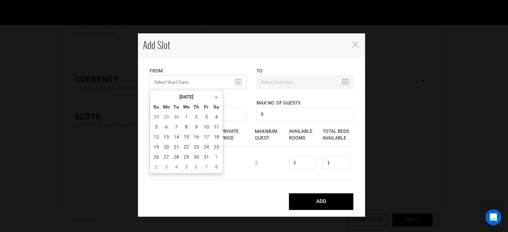
click at [184, 85] on input "MINIMUM NUMBER OF NIGHTS" at bounding box center [198, 82] width 97 height 14
click at [185, 103] on th "We" at bounding box center [186, 107] width 10 height 10
click at [189, 99] on th "[DATE]" at bounding box center [186, 97] width 50 height 10
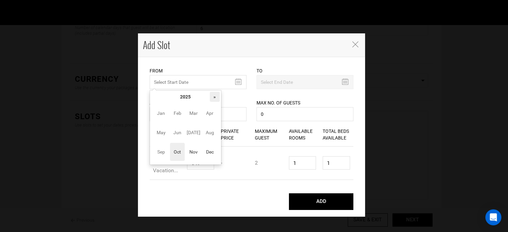
click at [215, 97] on th "»" at bounding box center [215, 97] width 10 height 10
click at [201, 150] on td "Jan Feb Mar Apr May Jun [DATE] Aug Sep Oct Nov Dec" at bounding box center [185, 132] width 68 height 61
click at [197, 151] on span "Nov" at bounding box center [193, 152] width 15 height 18
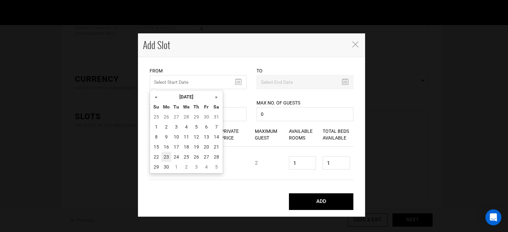
click at [166, 152] on td "23" at bounding box center [166, 157] width 10 height 10
type input "[DATE]"
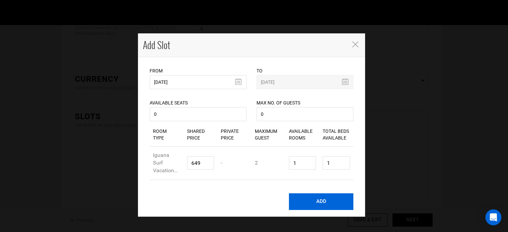
click at [314, 204] on button "ADD" at bounding box center [321, 201] width 64 height 17
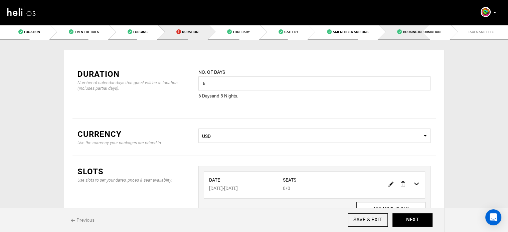
drag, startPoint x: 419, startPoint y: 38, endPoint x: 417, endPoint y: 41, distance: 3.4
click at [419, 38] on link "Booking Information" at bounding box center [414, 31] width 72 height 15
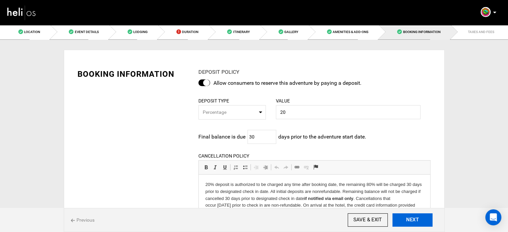
click at [412, 216] on button "NEXT" at bounding box center [412, 219] width 40 height 13
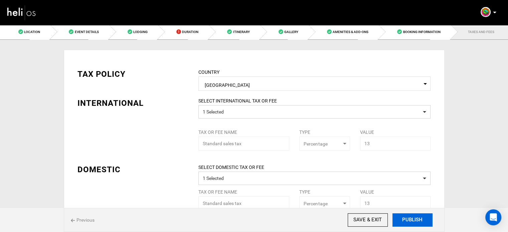
click at [412, 221] on button "PUBLISH" at bounding box center [412, 219] width 40 height 13
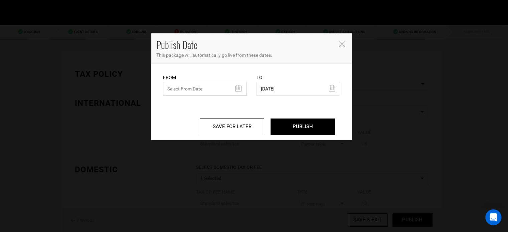
click at [208, 90] on input "text" at bounding box center [204, 89] width 83 height 14
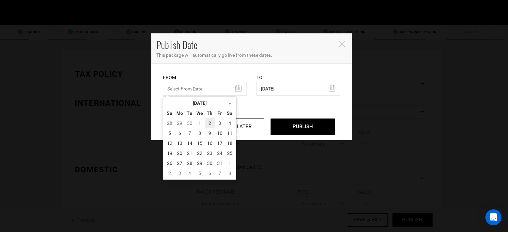
click at [207, 122] on td "2" at bounding box center [210, 123] width 10 height 10
type input "[DATE]"
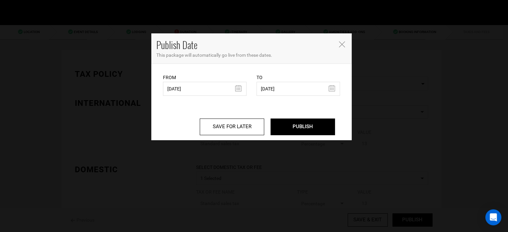
click at [311, 136] on div "SAVE FOR LATER PUBLISH" at bounding box center [251, 118] width 187 height 44
click at [309, 120] on input "PUBLISH" at bounding box center [302, 126] width 64 height 17
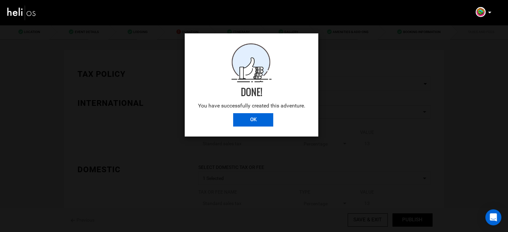
click at [258, 119] on input "OK" at bounding box center [253, 119] width 40 height 13
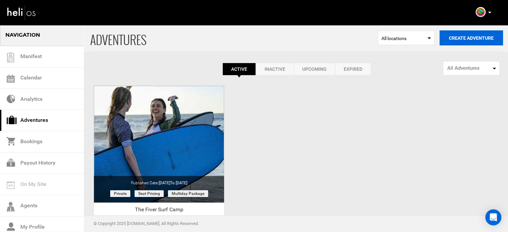
click at [454, 44] on button "Create Adventure" at bounding box center [470, 37] width 63 height 15
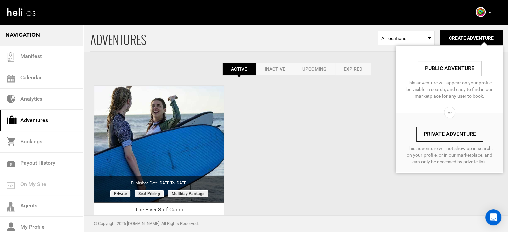
click at [448, 136] on link "Private Adventure" at bounding box center [449, 133] width 66 height 15
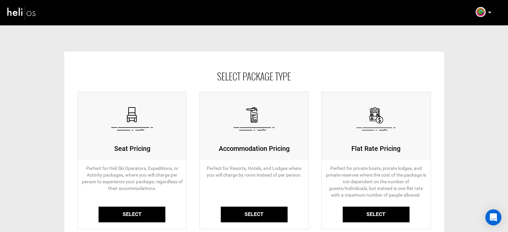
click at [147, 211] on link "Select" at bounding box center [131, 215] width 67 height 16
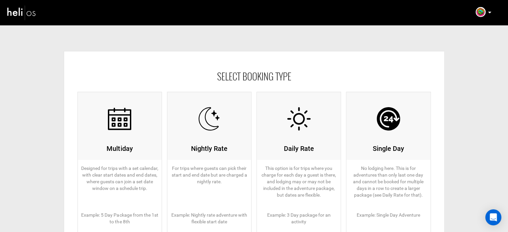
scroll to position [101, 0]
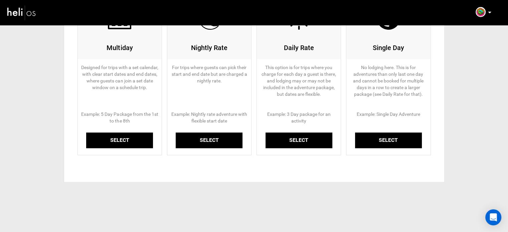
click at [121, 134] on link "Select" at bounding box center [119, 140] width 67 height 16
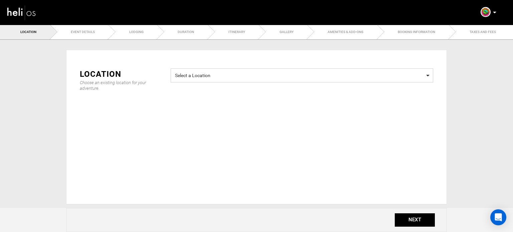
click at [212, 80] on span "Select a Location Select a Location" at bounding box center [302, 75] width 262 height 14
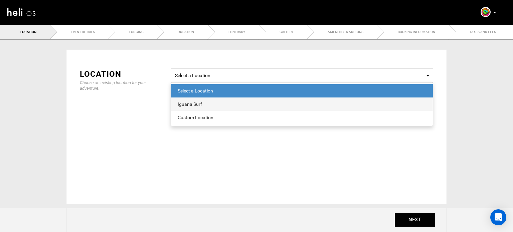
click at [202, 103] on div "Iguana Surf" at bounding box center [302, 104] width 248 height 7
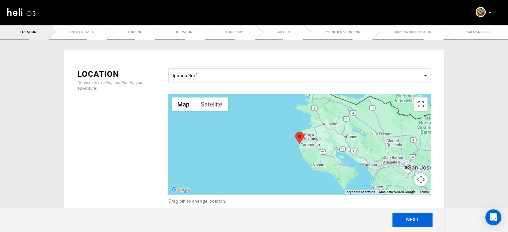
click at [402, 224] on button "NEXT" at bounding box center [412, 219] width 40 height 13
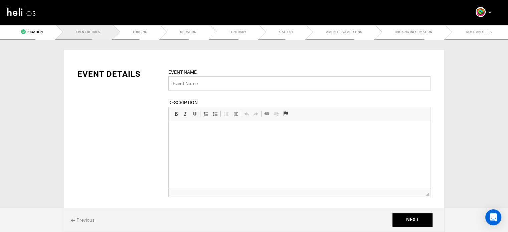
click at [202, 86] on input "text" at bounding box center [299, 83] width 262 height 14
paste input "The Ultimate Iguana Surf Camp Package"
type input "The Ultimate Iguana Surf Camp Package"
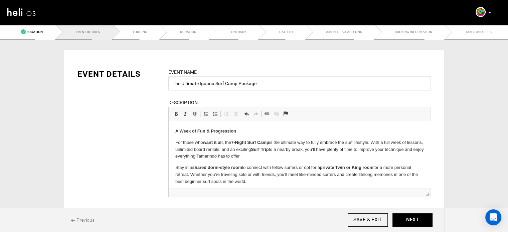
drag, startPoint x: 172, startPoint y: 128, endPoint x: 310, endPoint y: 184, distance: 149.0
click at [310, 184] on html "A Week of Fun & Progression For those who want it all , the 7-Night Surf Camp i…" at bounding box center [299, 156] width 262 height 71
click at [177, 115] on span at bounding box center [175, 113] width 5 height 5
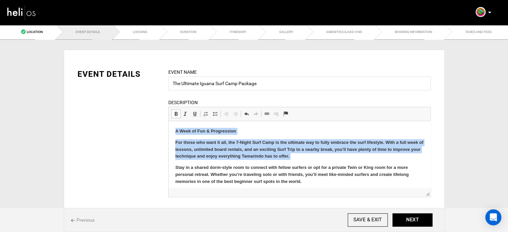
click at [177, 115] on span at bounding box center [175, 113] width 5 height 5
